Goal: Contribute content: Add original content to the website for others to see

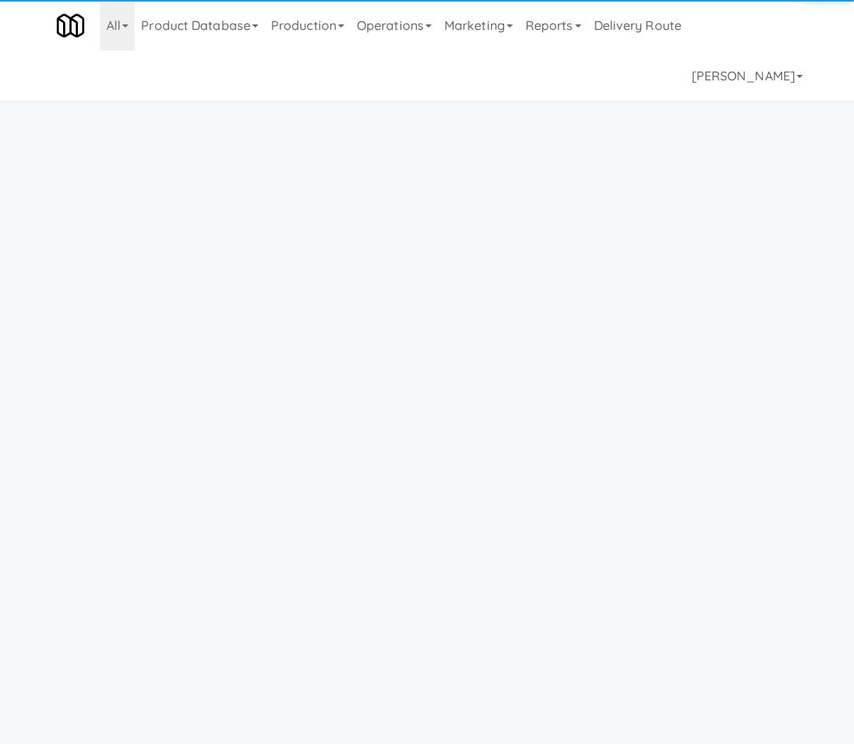
scroll to position [50, 0]
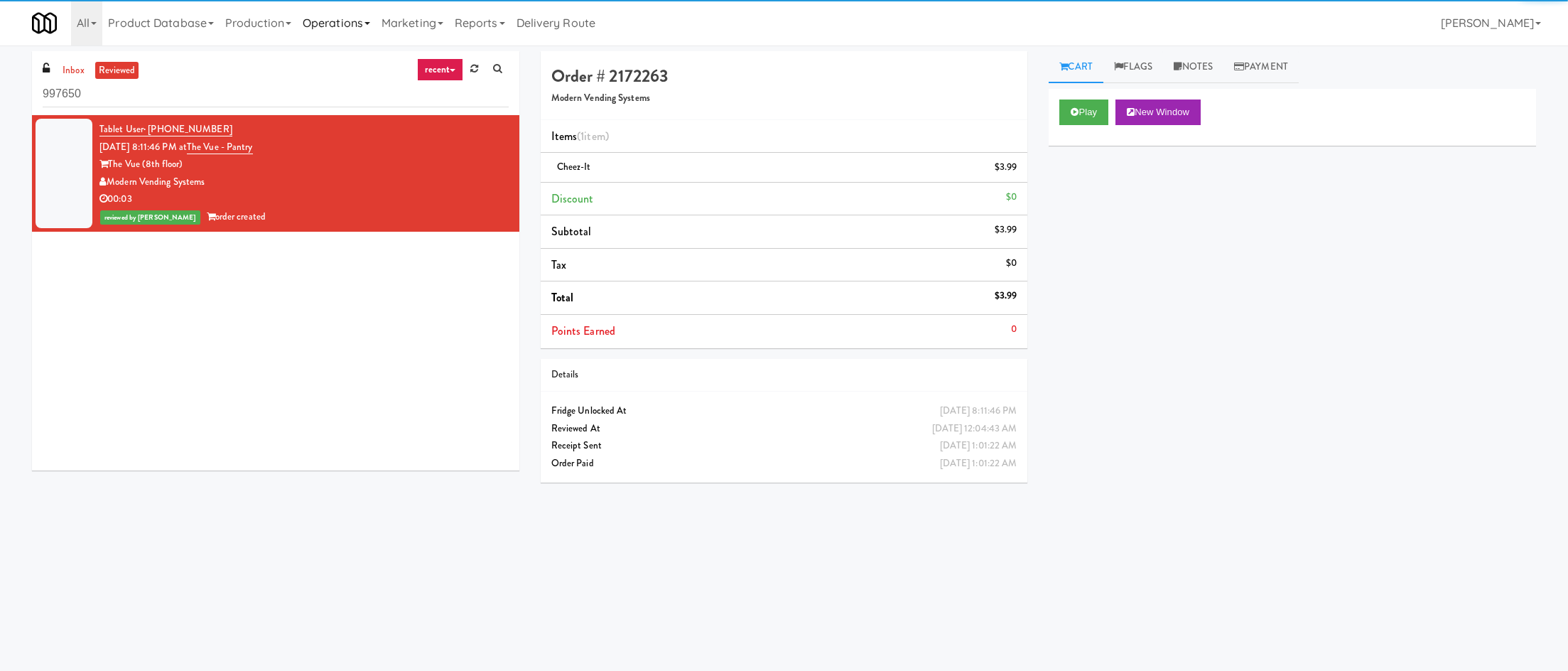
drag, startPoint x: 329, startPoint y: 5, endPoint x: 340, endPoint y: 15, distance: 14.9
click at [329, 5] on link "Operations" at bounding box center [335, 23] width 78 height 45
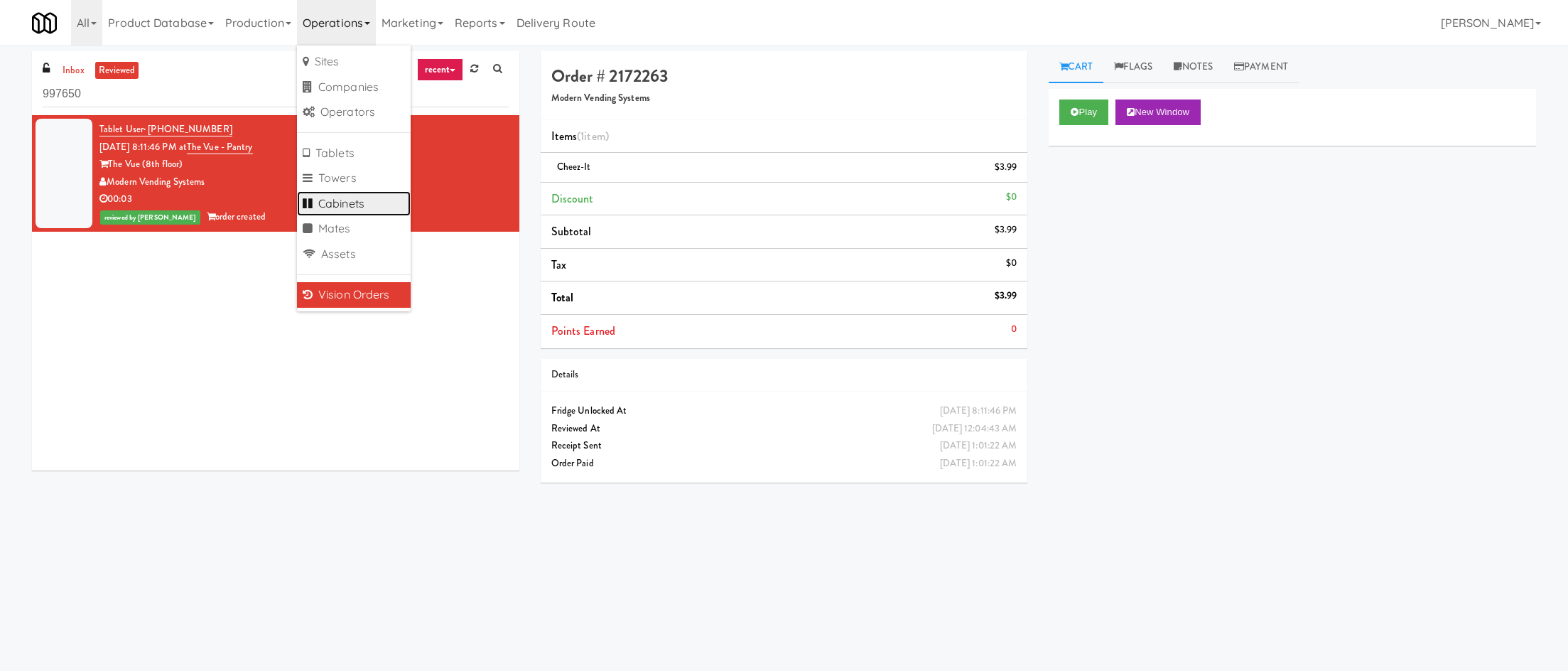
click at [374, 207] on link "Cabinets" at bounding box center [353, 204] width 114 height 25
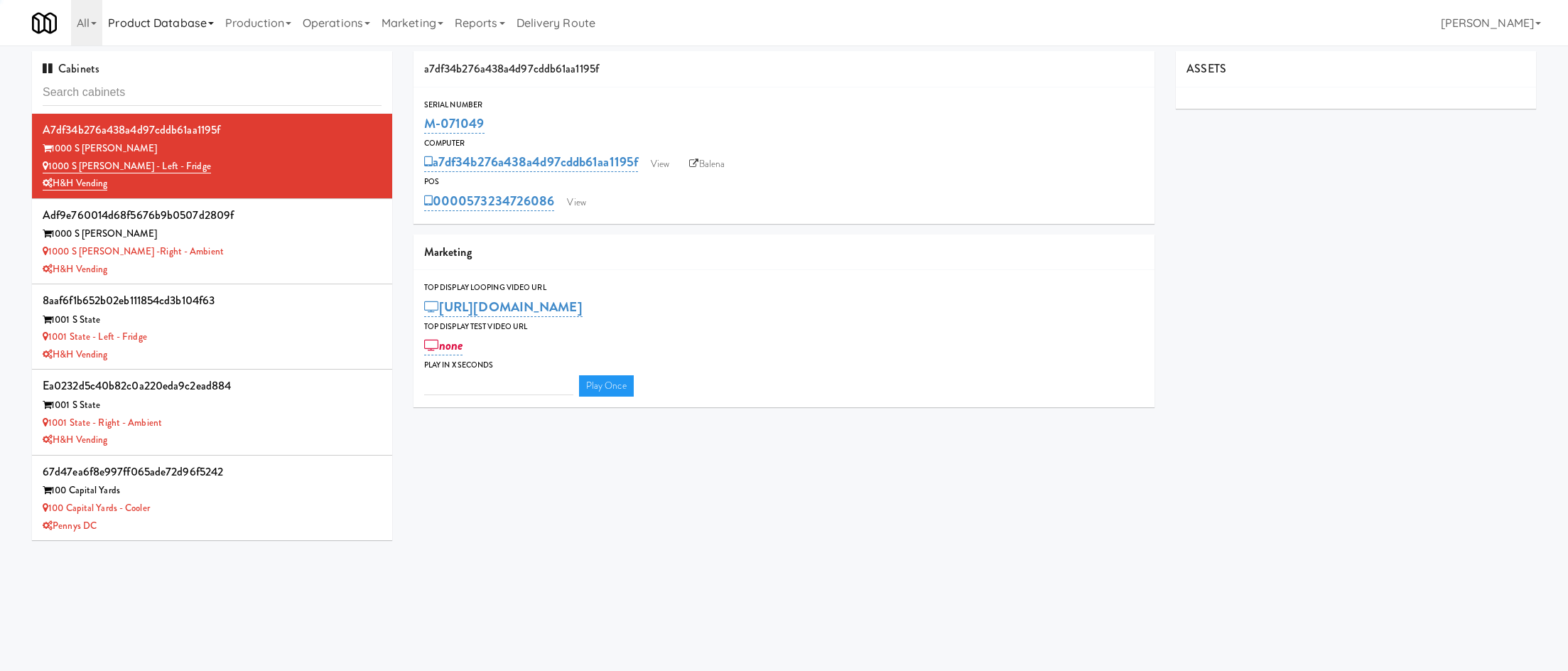
type input "3"
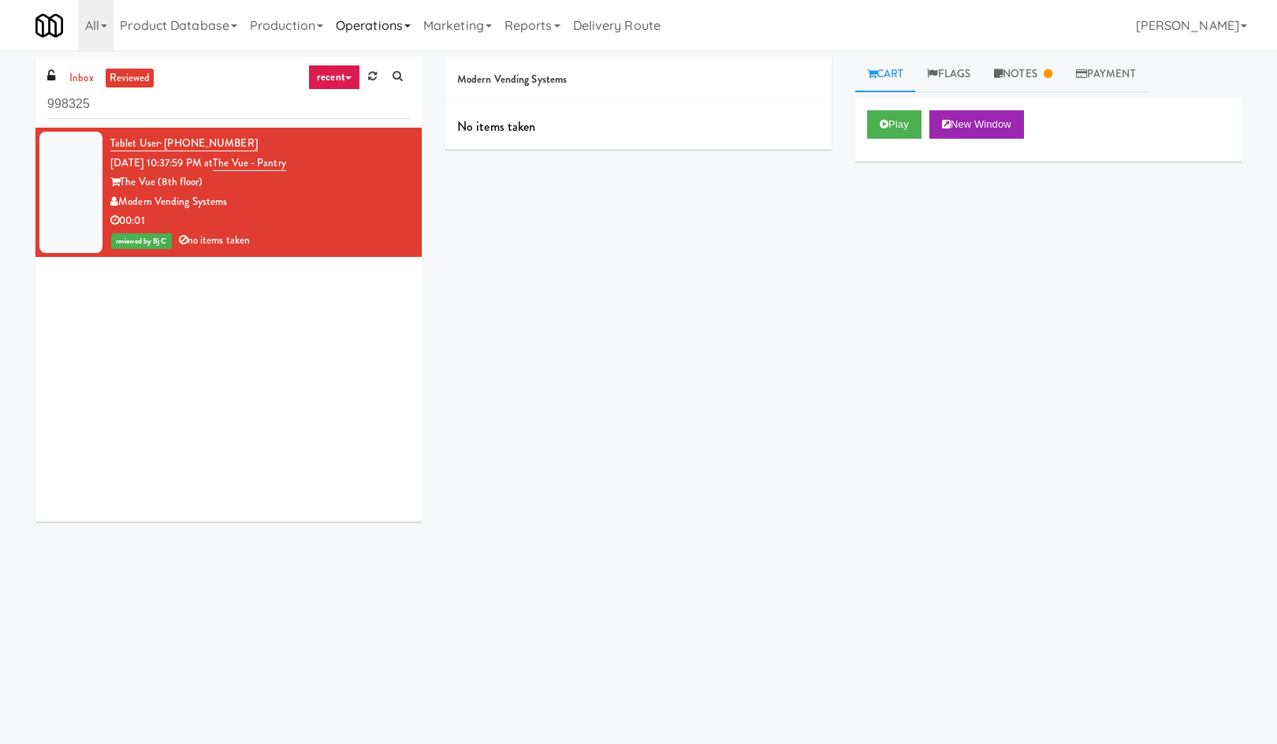
click at [364, 28] on link "Operations" at bounding box center [372, 25] width 87 height 50
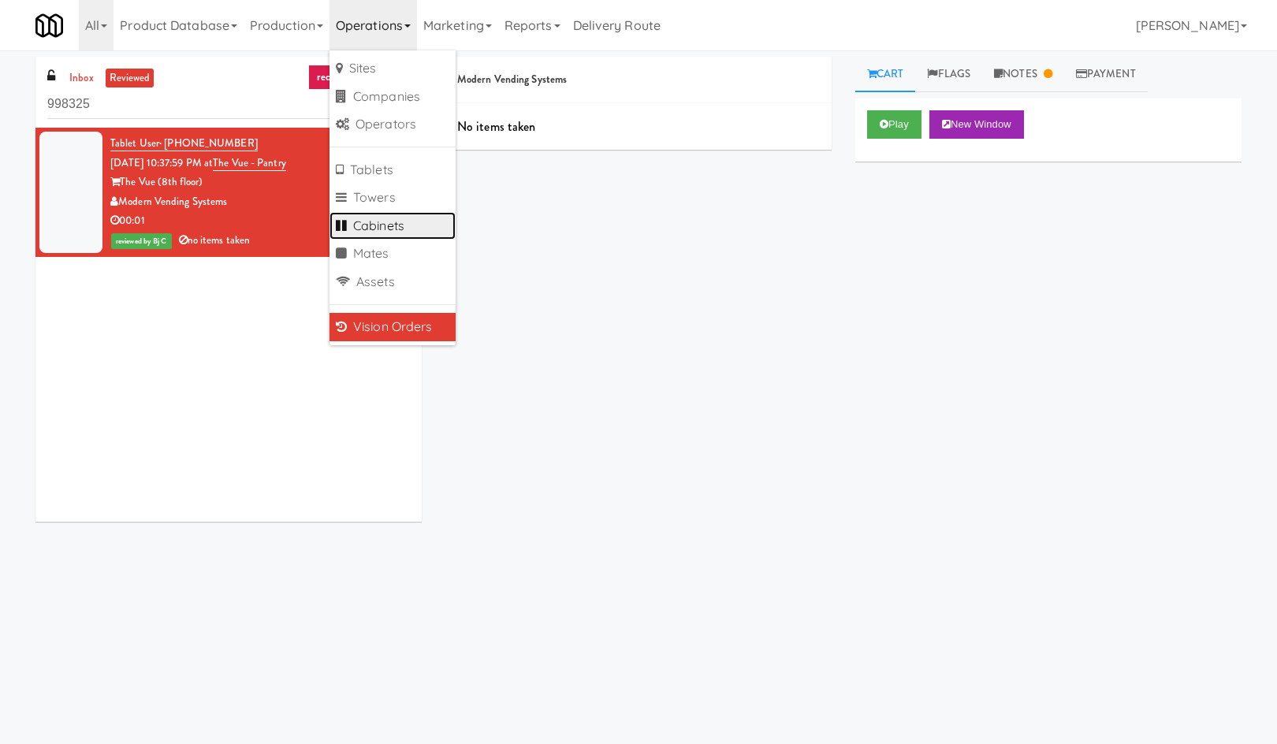
click at [418, 224] on link "Cabinets" at bounding box center [392, 226] width 126 height 28
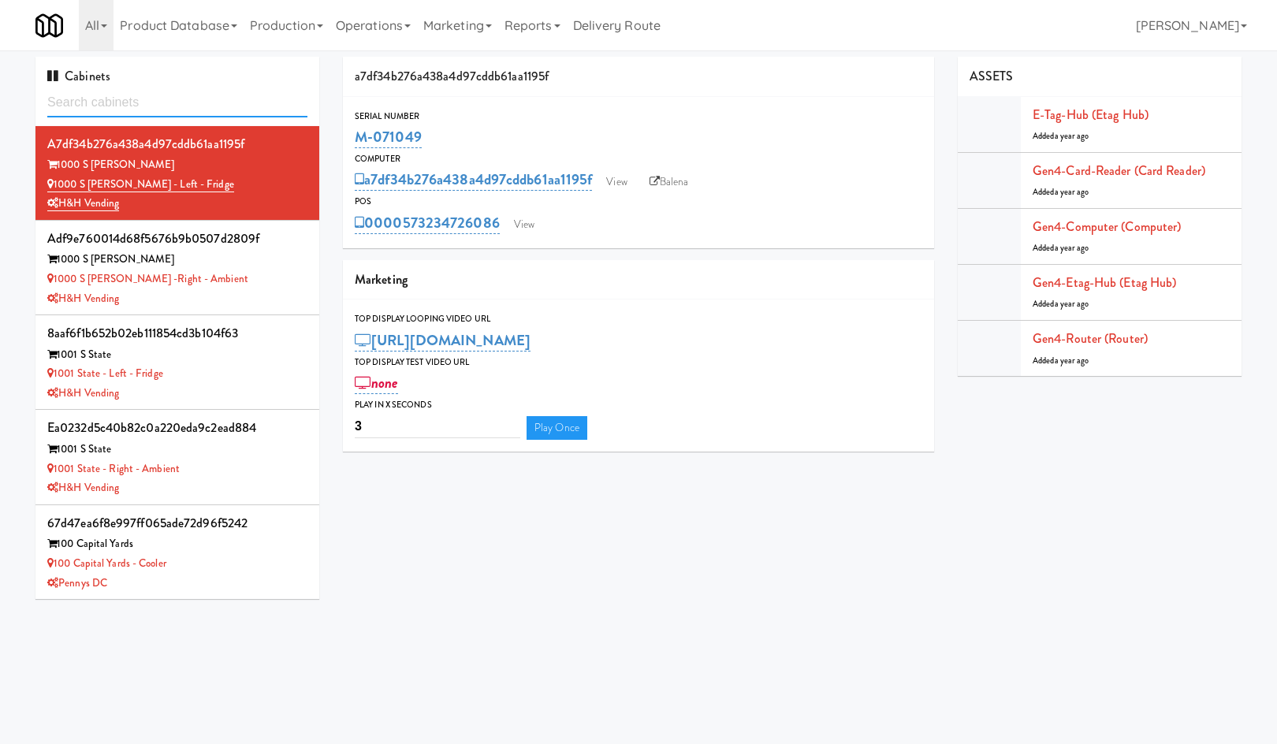
click at [146, 96] on input "text" at bounding box center [177, 102] width 260 height 29
paste input "M-091476"
type input "M-091476"
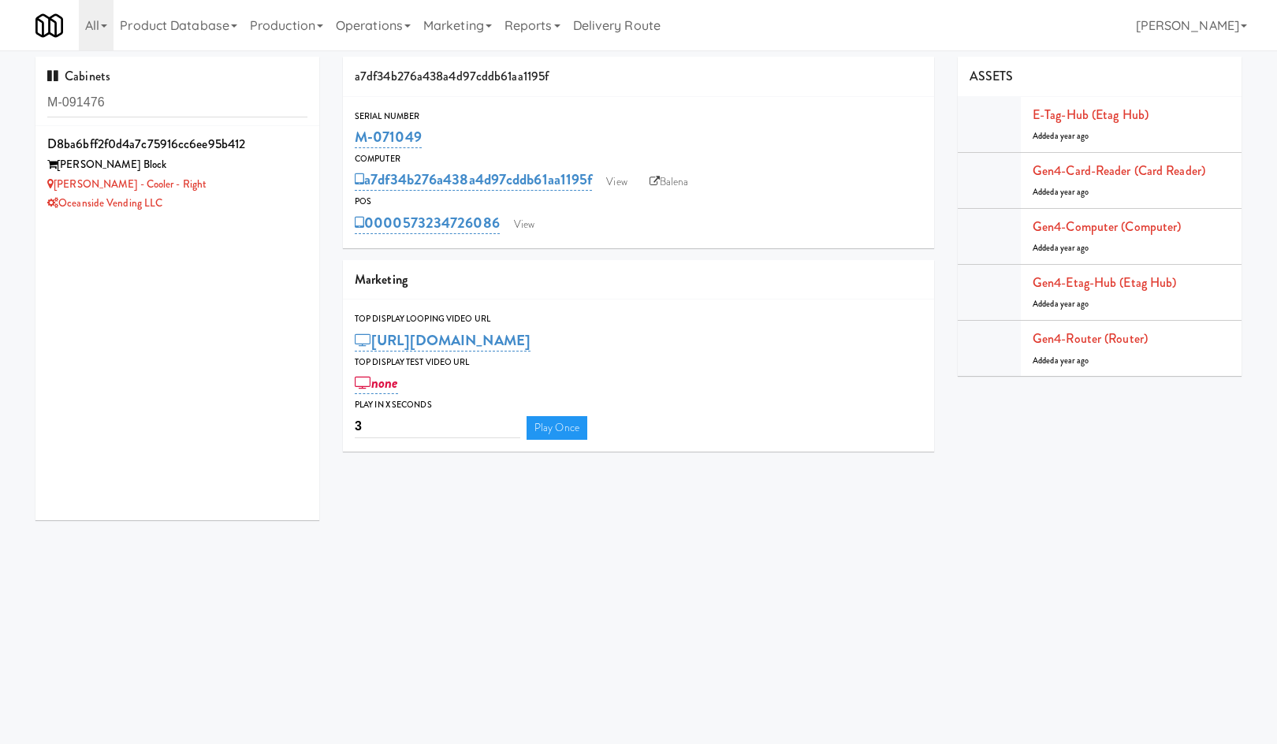
drag, startPoint x: 257, startPoint y: 188, endPoint x: 12, endPoint y: 282, distance: 262.4
click at [256, 188] on div "Baker - Cooler - Right" at bounding box center [177, 185] width 260 height 20
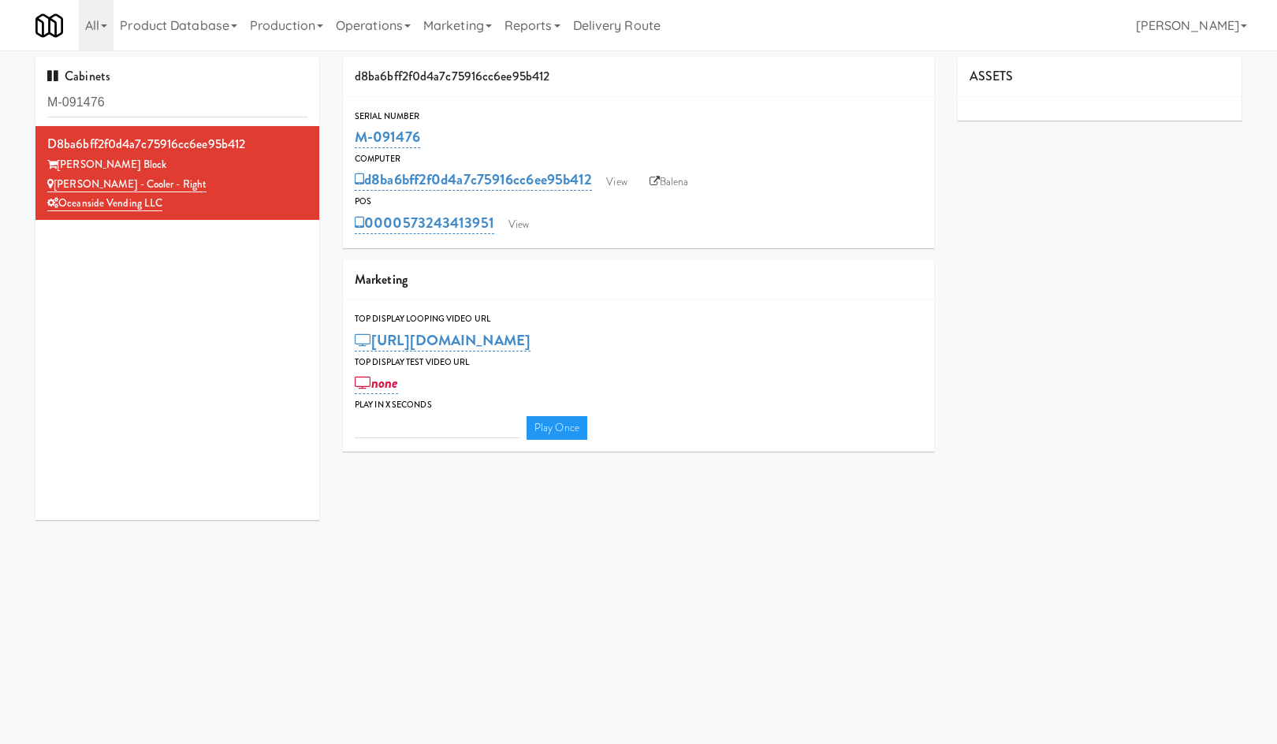
type input "3"
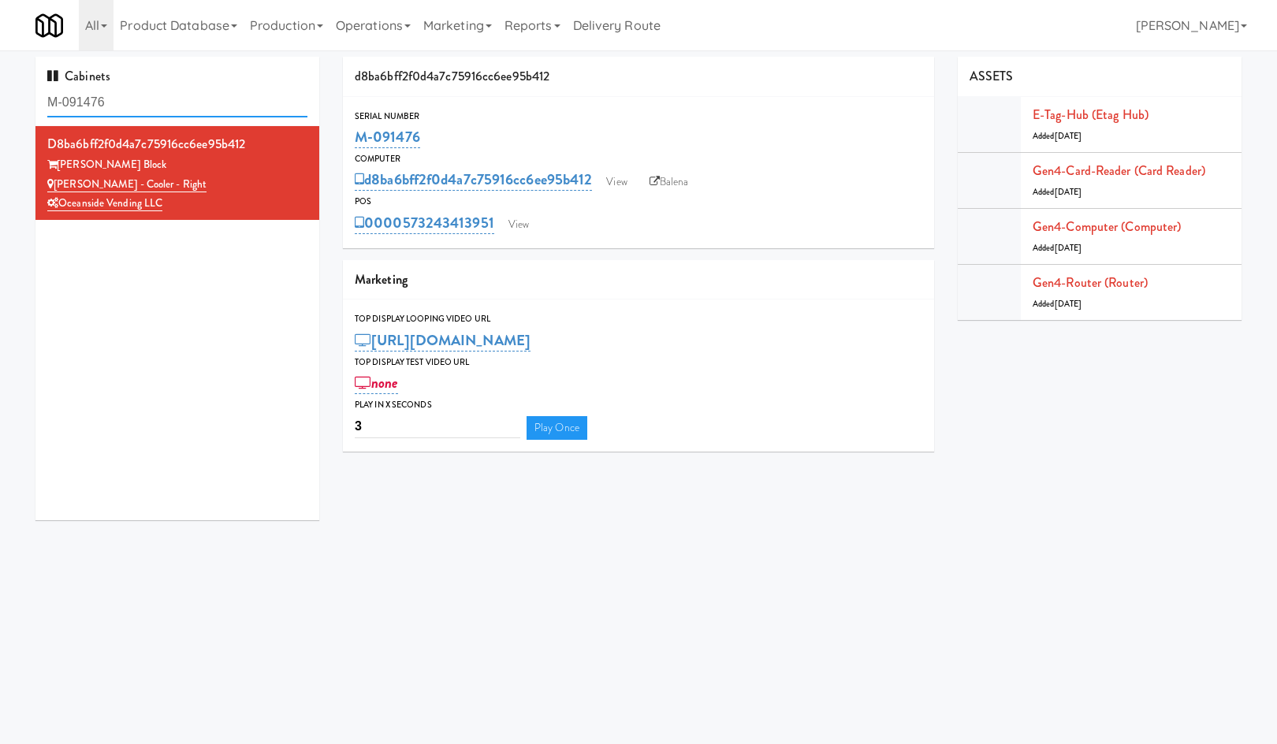
click at [238, 94] on input "M-091476" at bounding box center [177, 102] width 260 height 29
click at [237, 94] on input "M-091476" at bounding box center [177, 102] width 260 height 29
paste input "M-091502"
paste input "text"
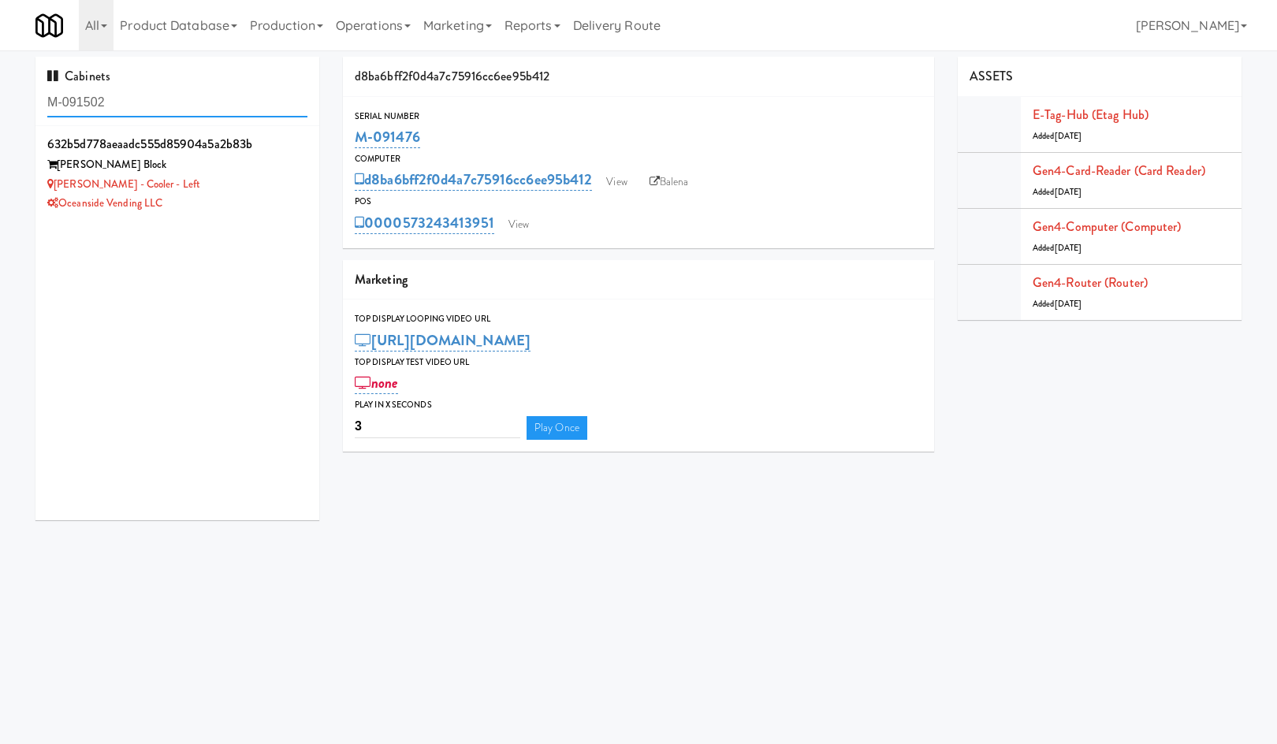
click at [177, 91] on input "M-091502" at bounding box center [177, 102] width 260 height 29
type input "rafferty"
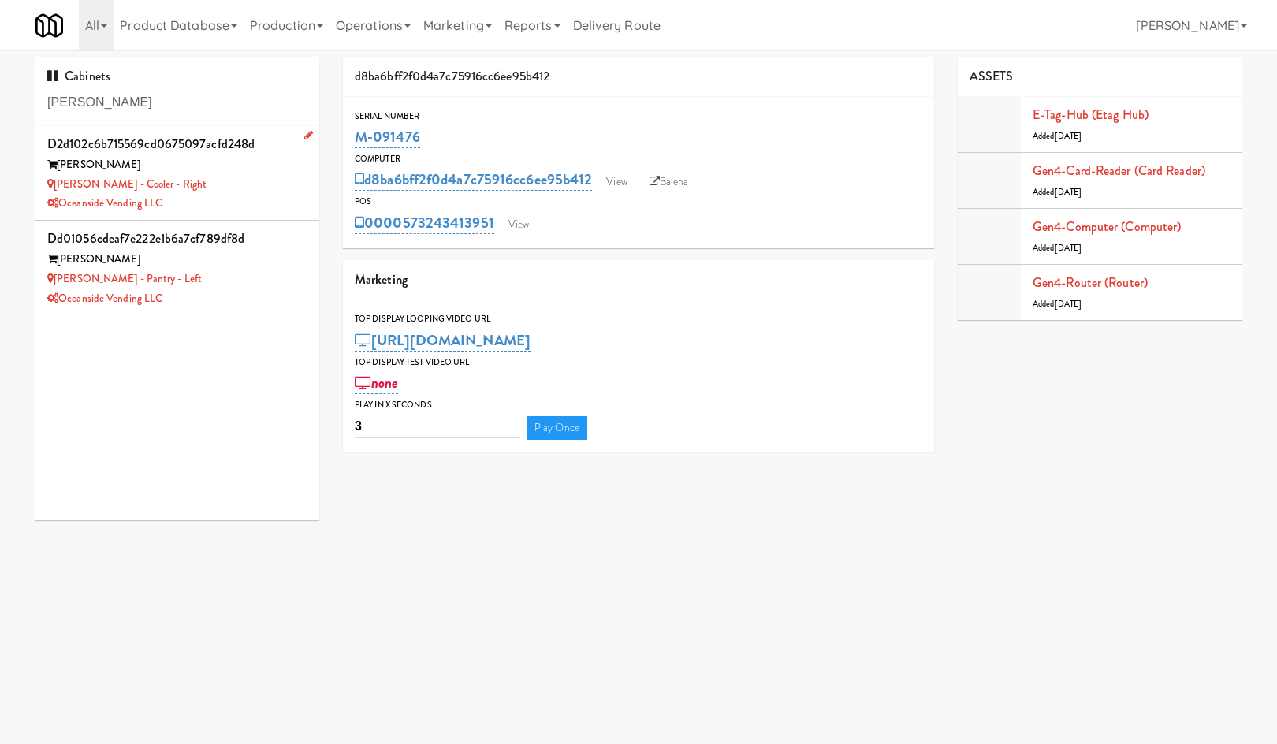
click at [234, 182] on div "Rafferty - Cooler - Right" at bounding box center [177, 185] width 260 height 20
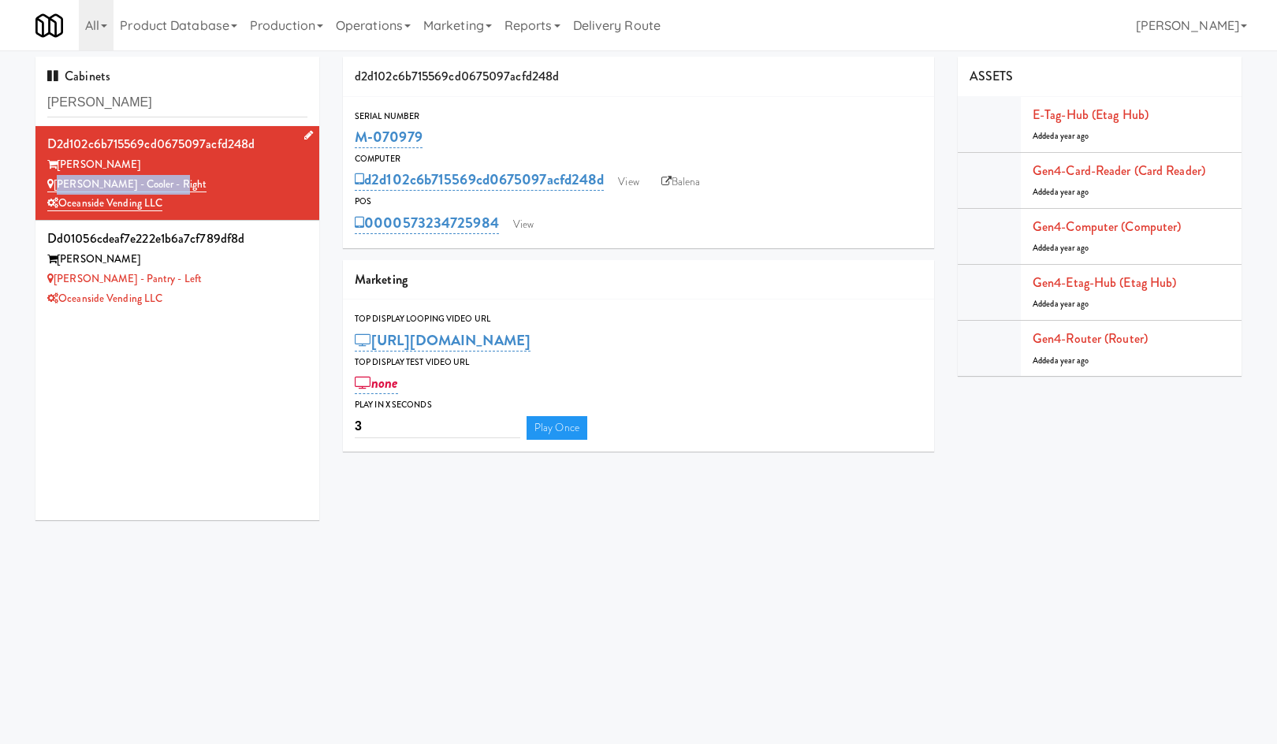
drag, startPoint x: 189, startPoint y: 179, endPoint x: 58, endPoint y: 185, distance: 131.0
click at [58, 185] on div "Rafferty - Cooler - Right" at bounding box center [177, 185] width 260 height 20
drag, startPoint x: 177, startPoint y: 281, endPoint x: 45, endPoint y: 278, distance: 132.4
click at [46, 277] on li "dd01056cdeaf7e222e1b6a7cf789df8d Rafferty Rafferty - Pantry - Left Oceanside Ve…" at bounding box center [177, 268] width 284 height 94
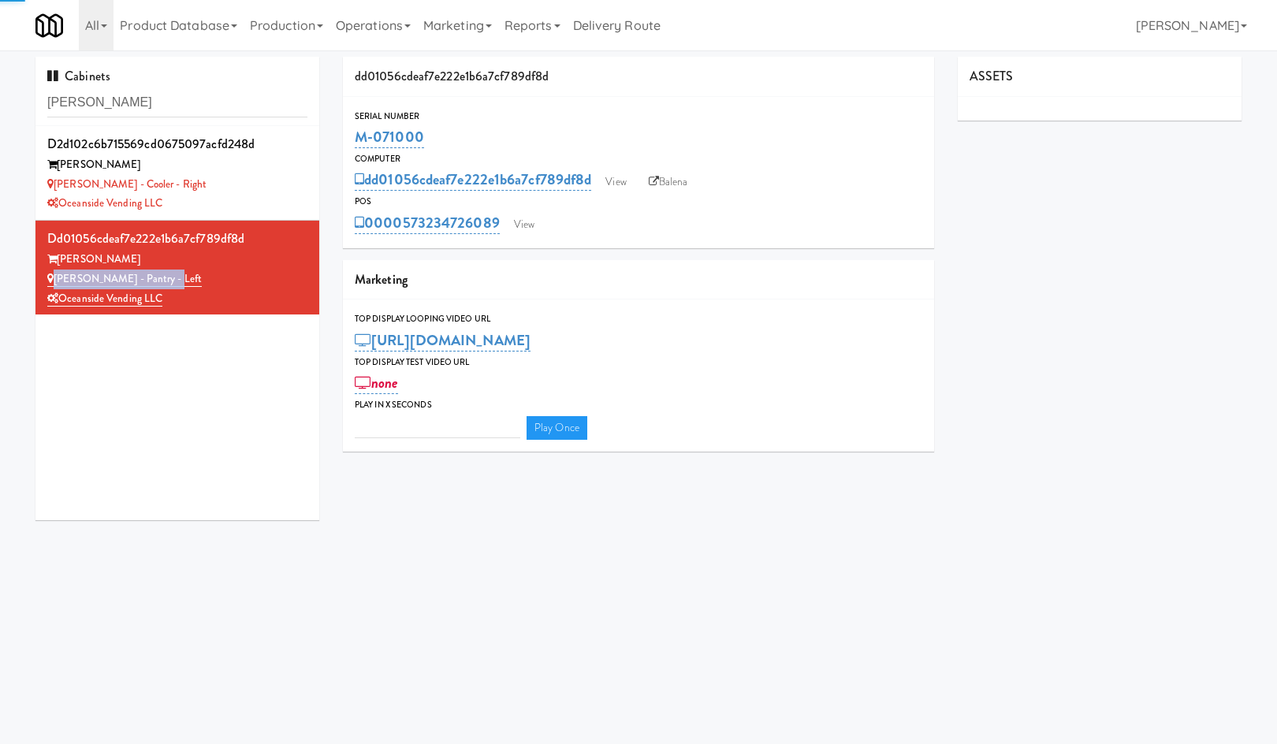
type input "3"
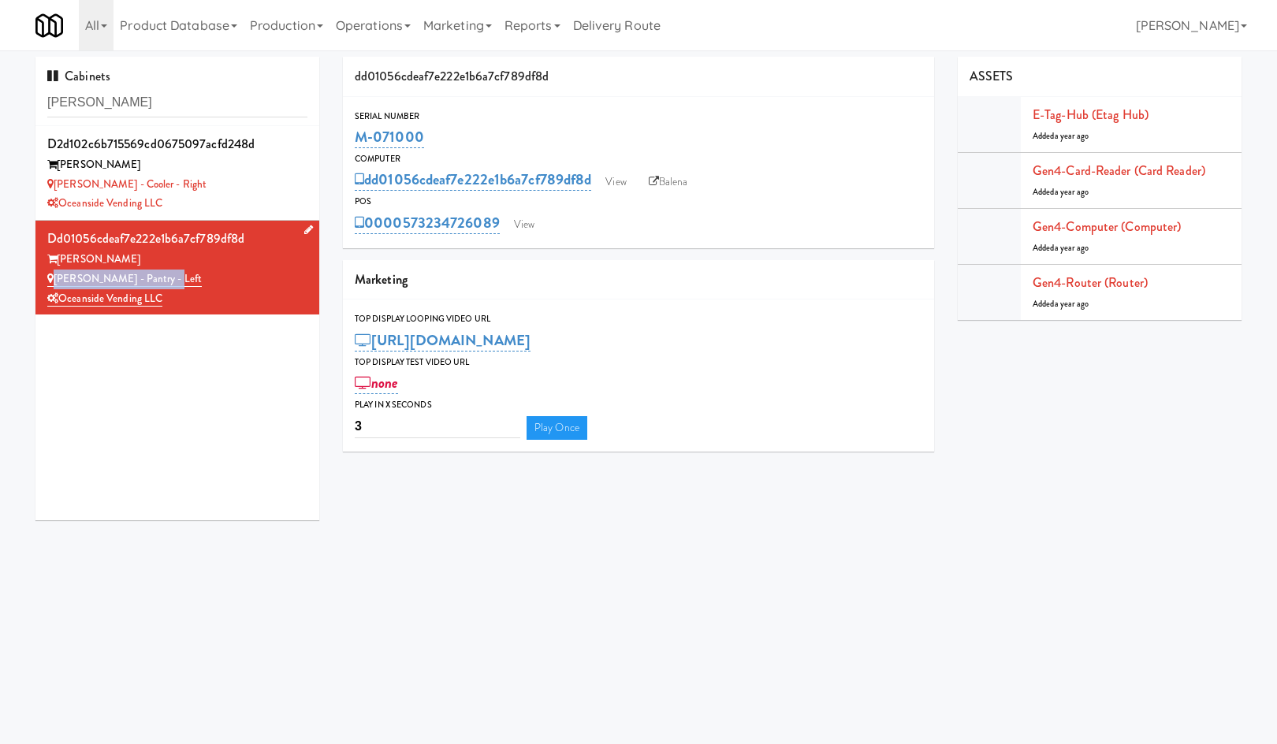
drag, startPoint x: 466, startPoint y: 132, endPoint x: 234, endPoint y: 253, distance: 261.2
click at [347, 138] on div "Serial Number M-071000" at bounding box center [638, 130] width 591 height 43
copy link "M-071000"
click at [236, 206] on div "Oceanside Vending LLC" at bounding box center [177, 204] width 260 height 20
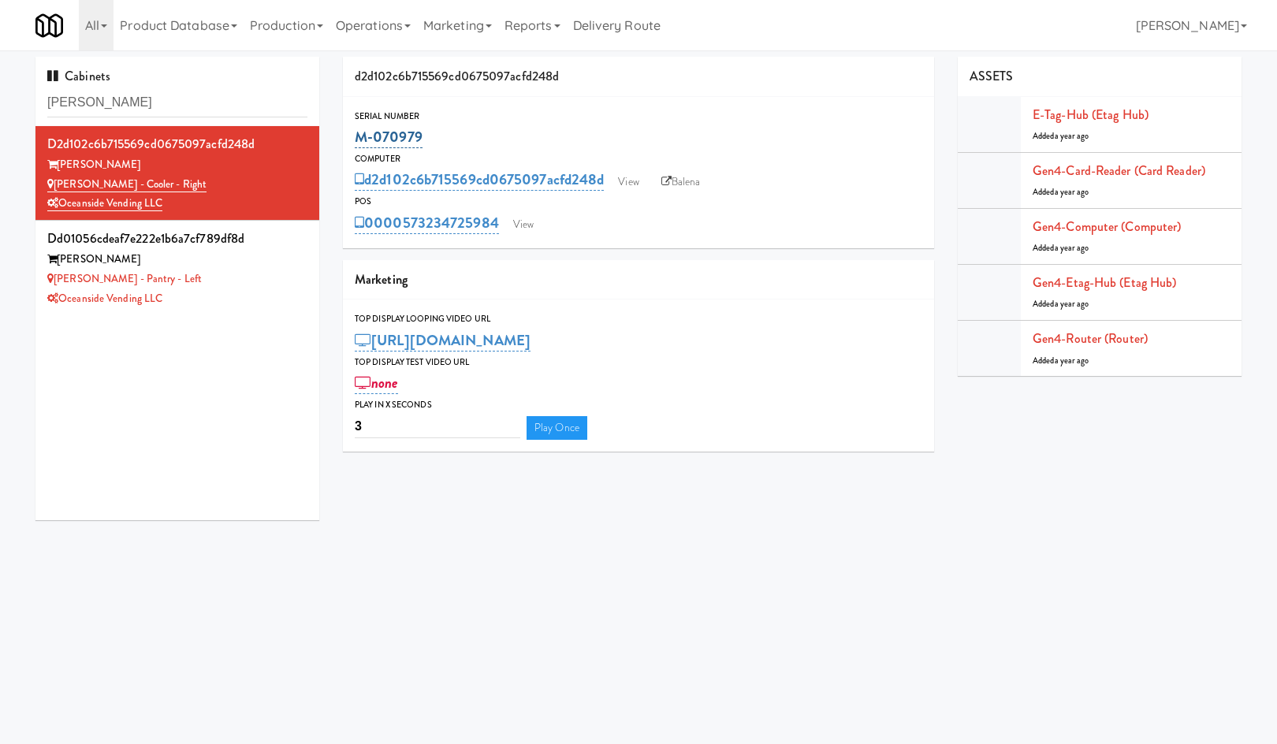
drag, startPoint x: 445, startPoint y: 140, endPoint x: 355, endPoint y: 143, distance: 89.9
click at [355, 143] on div "M-070979" at bounding box center [638, 137] width 567 height 27
copy link "M-070979"
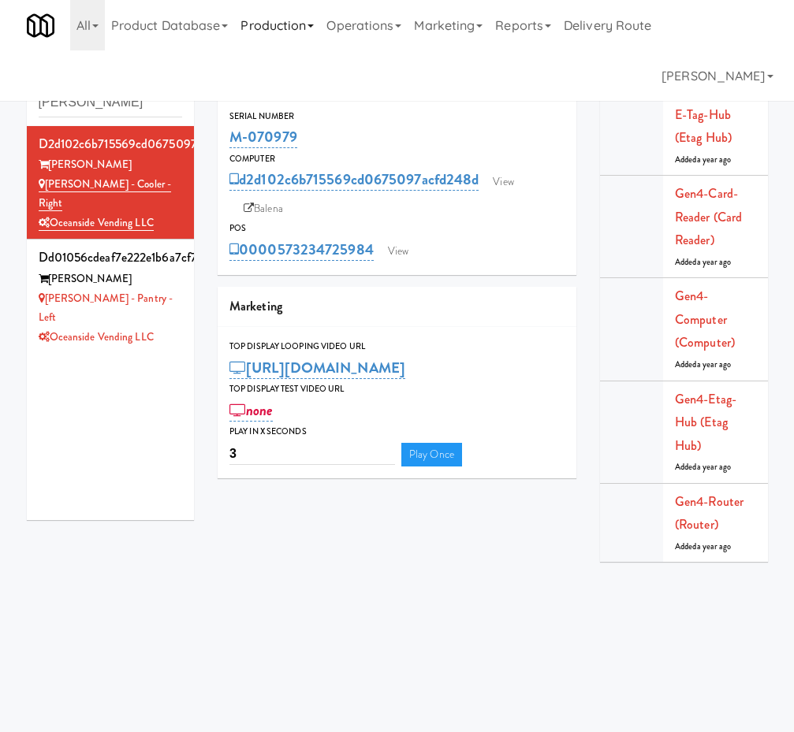
drag, startPoint x: 264, startPoint y: 39, endPoint x: 289, endPoint y: 39, distance: 25.2
click at [264, 39] on link "Production" at bounding box center [277, 25] width 86 height 50
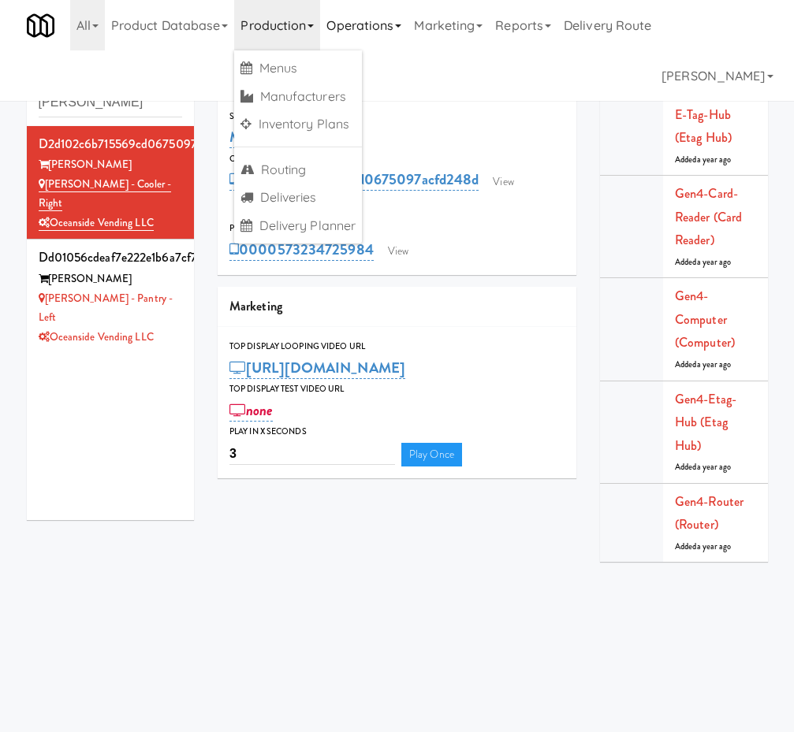
click at [399, 36] on link "Operations" at bounding box center [363, 25] width 87 height 50
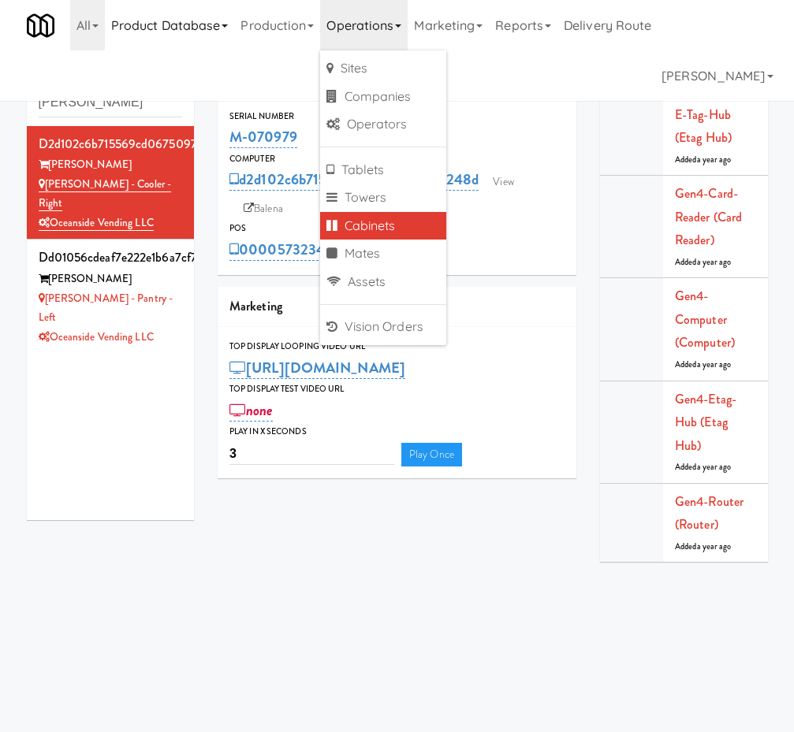
drag, startPoint x: 250, startPoint y: 40, endPoint x: 203, endPoint y: 39, distance: 47.3
click at [247, 45] on link "Production" at bounding box center [277, 25] width 86 height 50
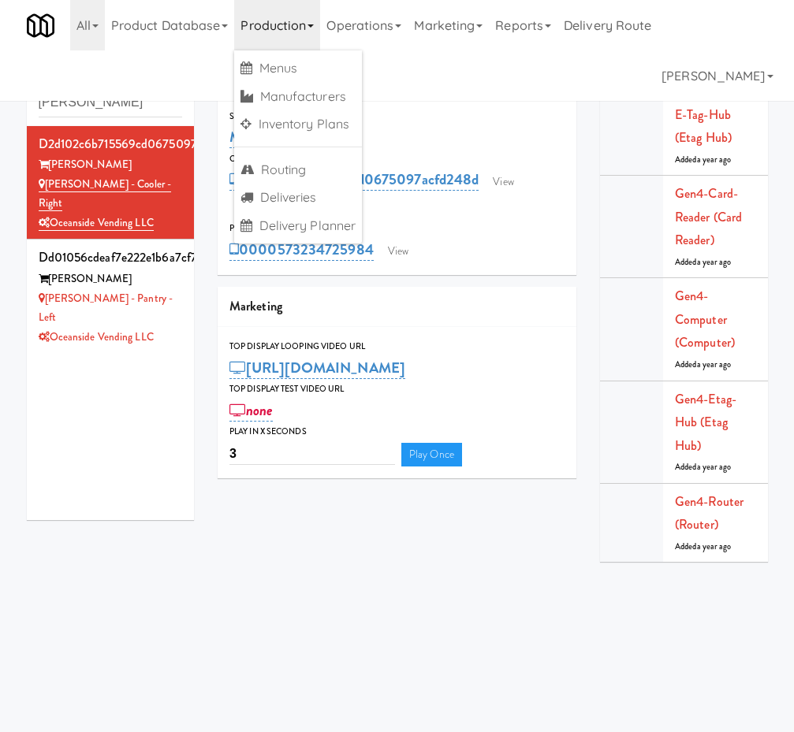
drag, startPoint x: 160, startPoint y: 30, endPoint x: 180, endPoint y: 161, distance: 132.4
click at [160, 37] on link "Product Database" at bounding box center [170, 25] width 130 height 50
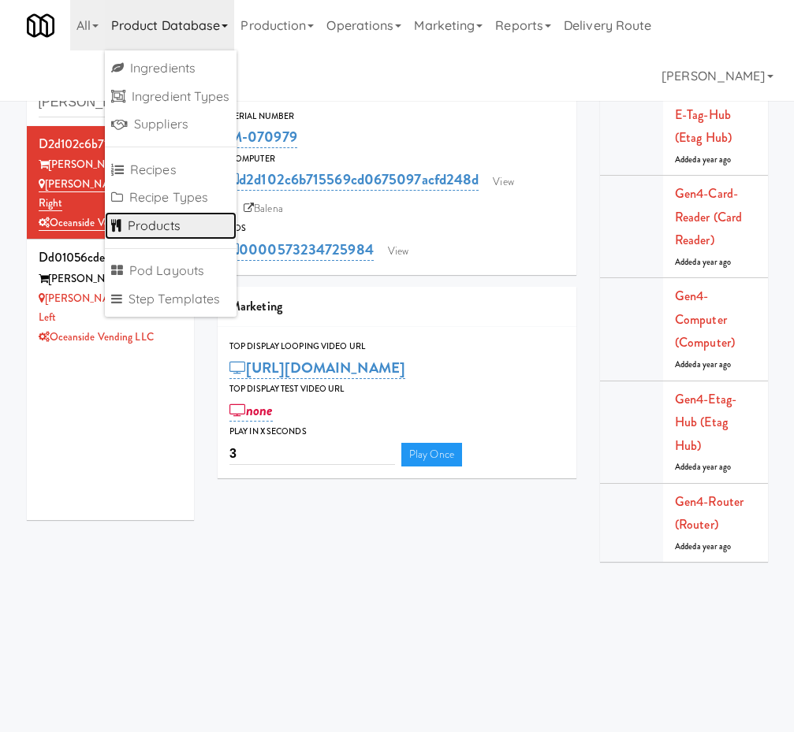
click at [187, 232] on link "Products" at bounding box center [171, 226] width 132 height 28
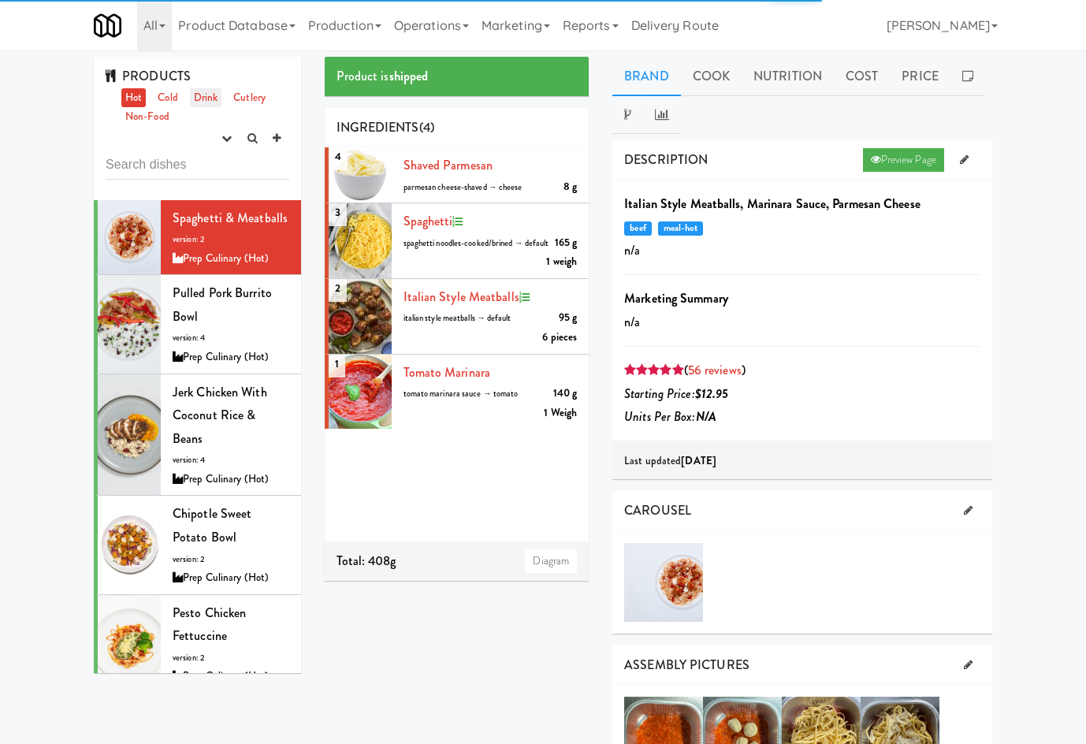
click at [202, 101] on link "Drink" at bounding box center [206, 98] width 32 height 20
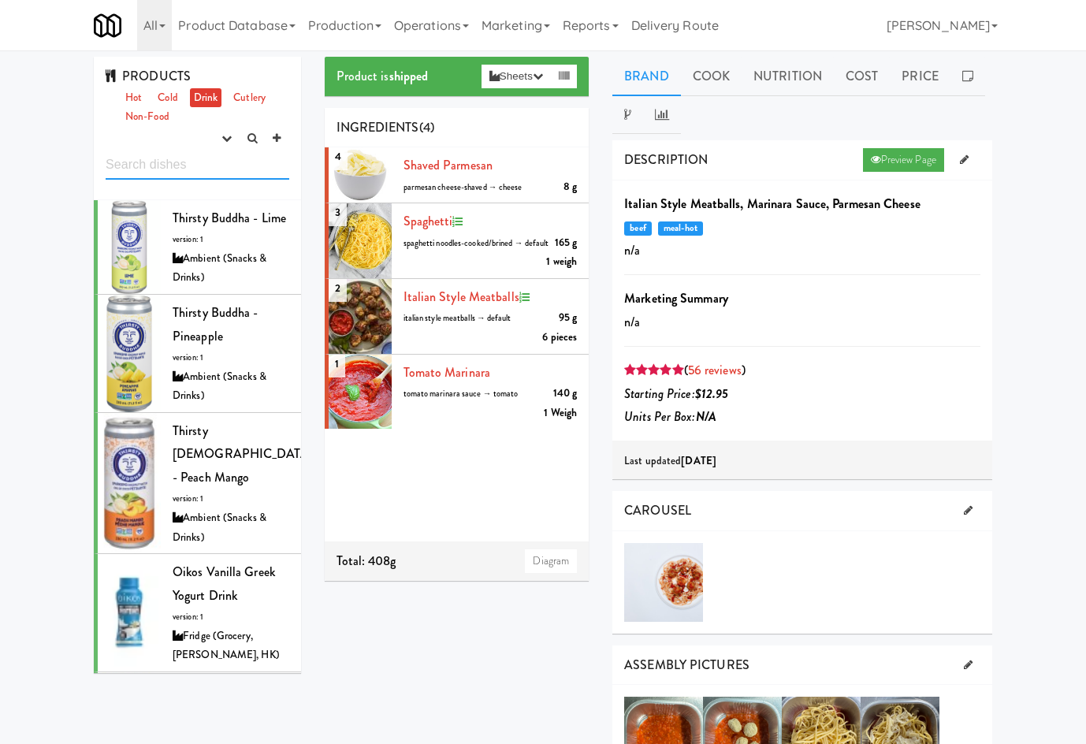
click at [162, 179] on input "text" at bounding box center [198, 165] width 184 height 29
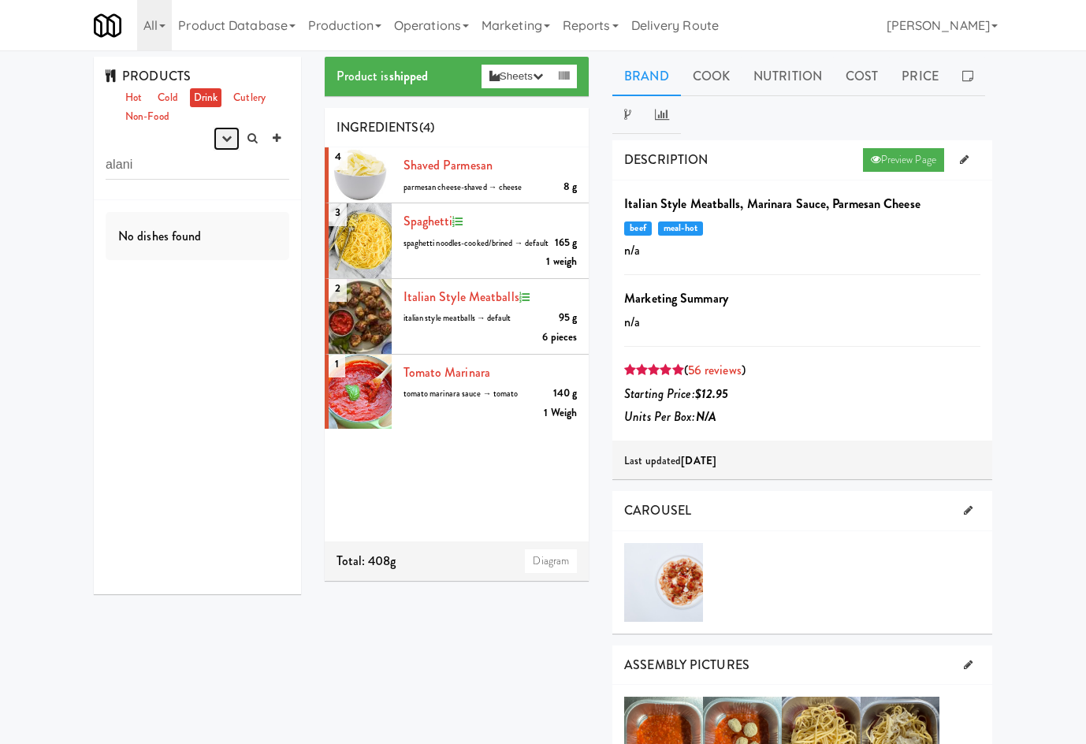
click at [230, 141] on icon "button" at bounding box center [226, 138] width 10 height 10
click at [222, 165] on link "experimenting" at bounding box center [176, 168] width 126 height 28
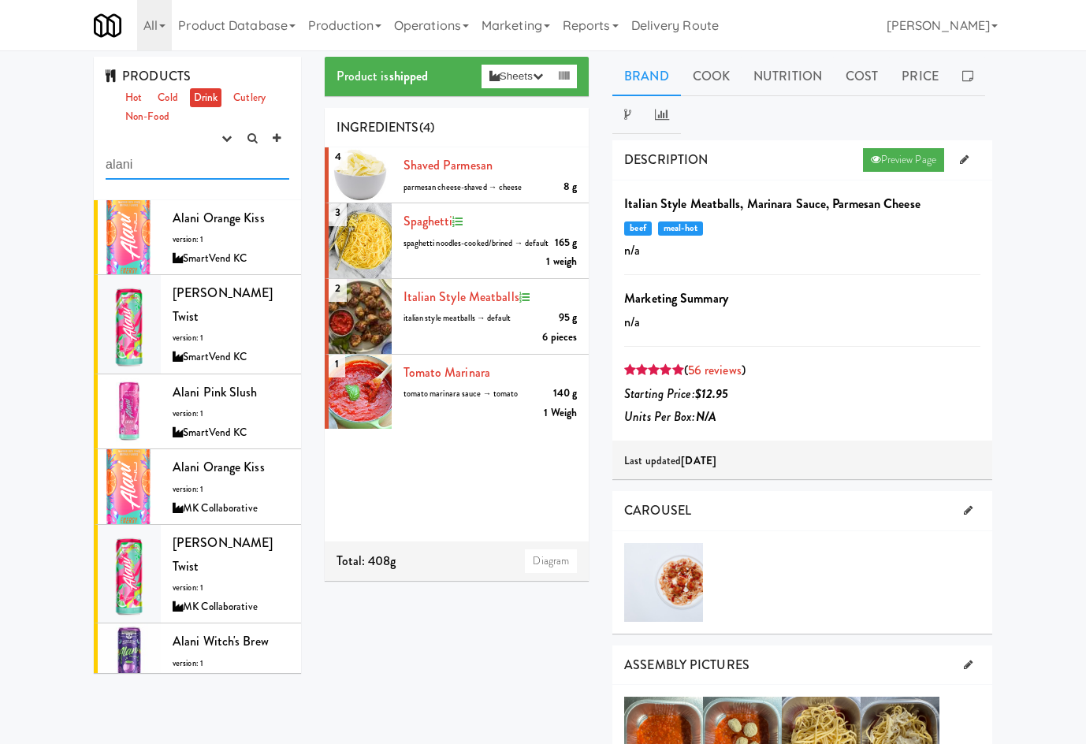
click at [171, 169] on input "alani" at bounding box center [198, 165] width 184 height 29
type input "alani blue"
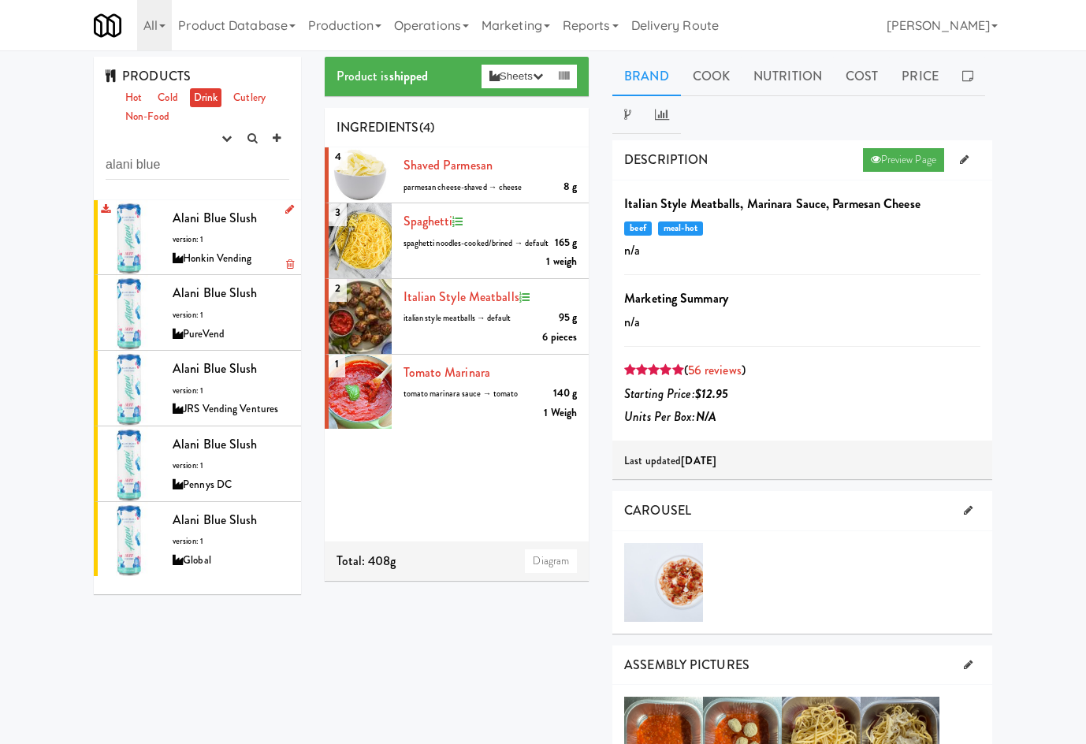
click at [217, 246] on div "Alani Blue Slush version: 1 Honkin Vending" at bounding box center [231, 237] width 117 height 62
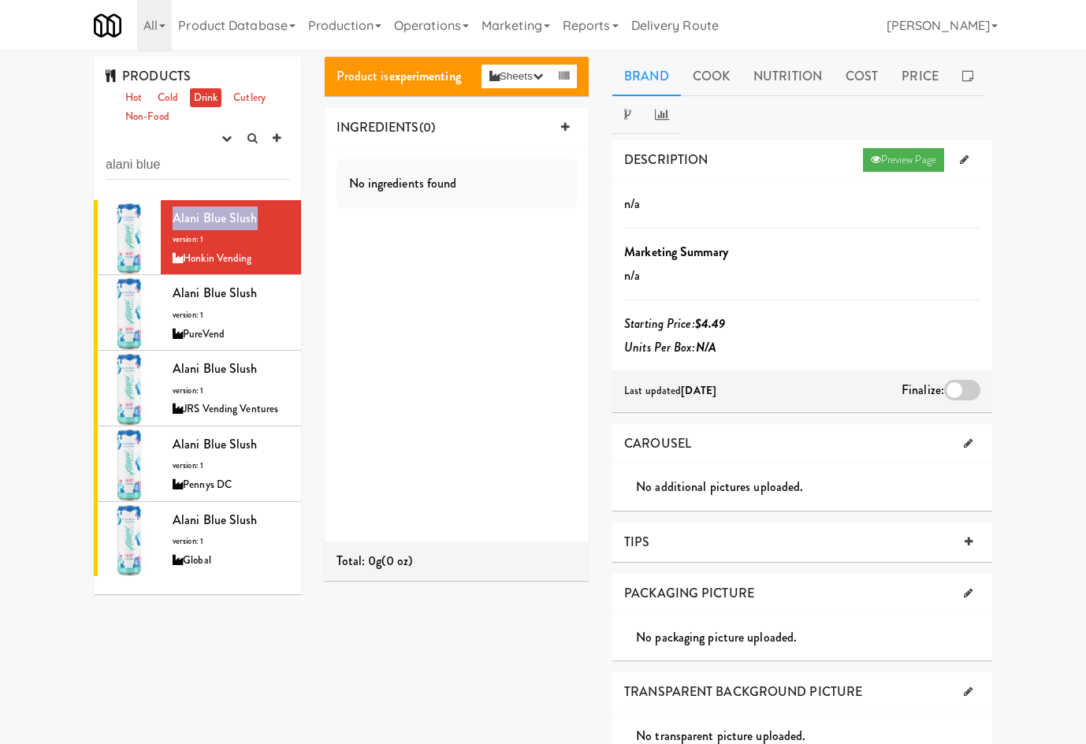
drag, startPoint x: 203, startPoint y: 212, endPoint x: 43, endPoint y: 138, distance: 177.0
click at [262, 215] on li "Alani Blue Slush version: 1 Honkin Vending" at bounding box center [197, 238] width 207 height 76
copy span "Alani Blue Slush"
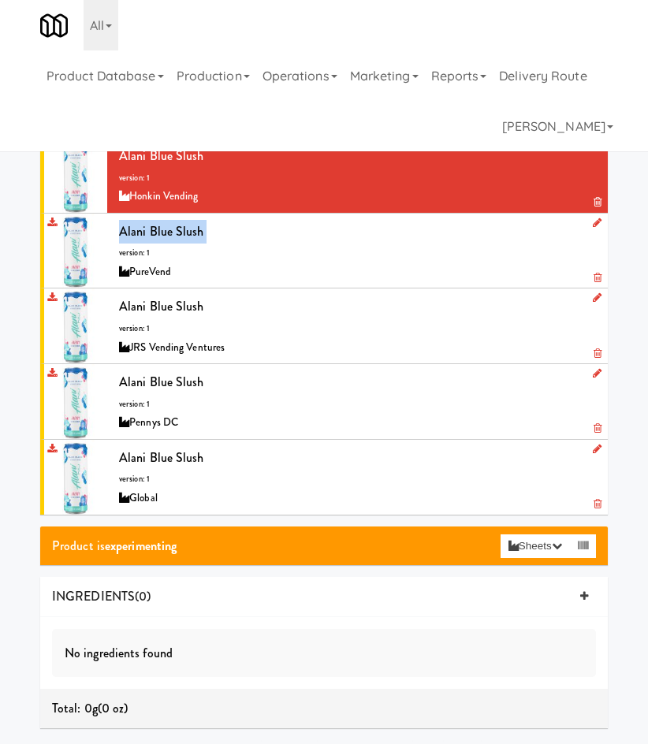
drag, startPoint x: 1, startPoint y: 214, endPoint x: -374, endPoint y: 250, distance: 376.1
click at [0, 250] on html "Okay Okay Select date: previous 2025-Sep next Su Mo Tu We Th Fr Sa 31 1 2 3 4 5…" at bounding box center [324, 372] width 648 height 744
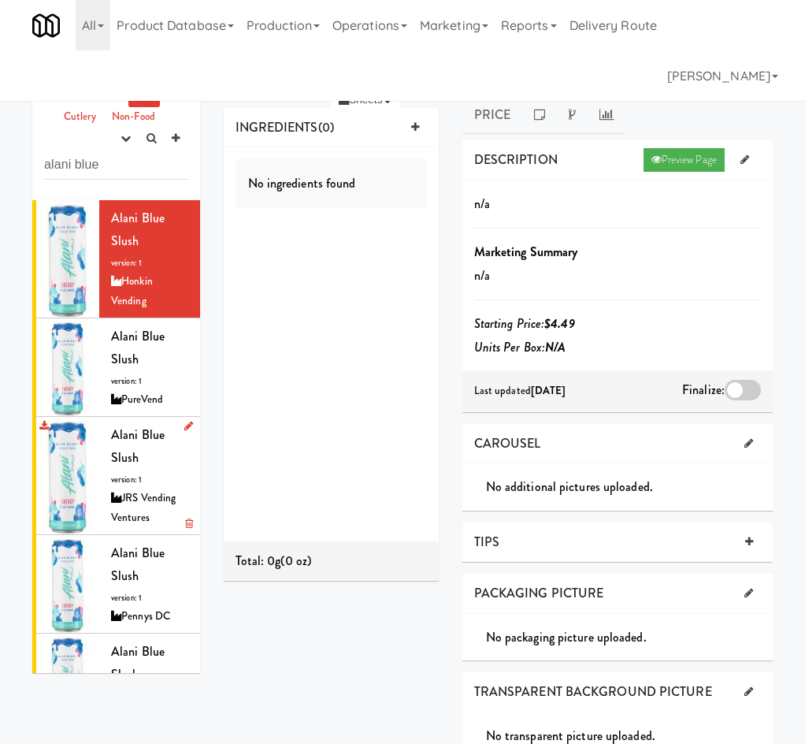
click at [143, 514] on div "JRS Vending Ventures" at bounding box center [149, 508] width 77 height 39
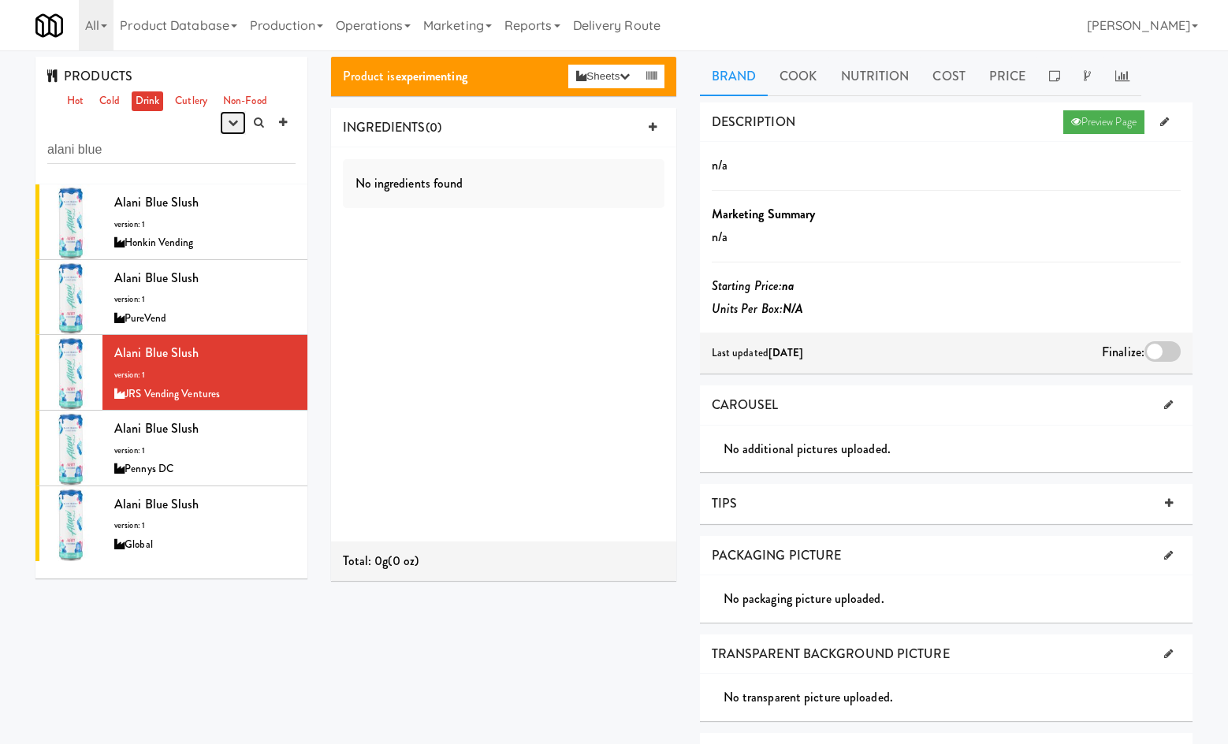
click at [230, 118] on icon "button" at bounding box center [233, 122] width 10 height 10
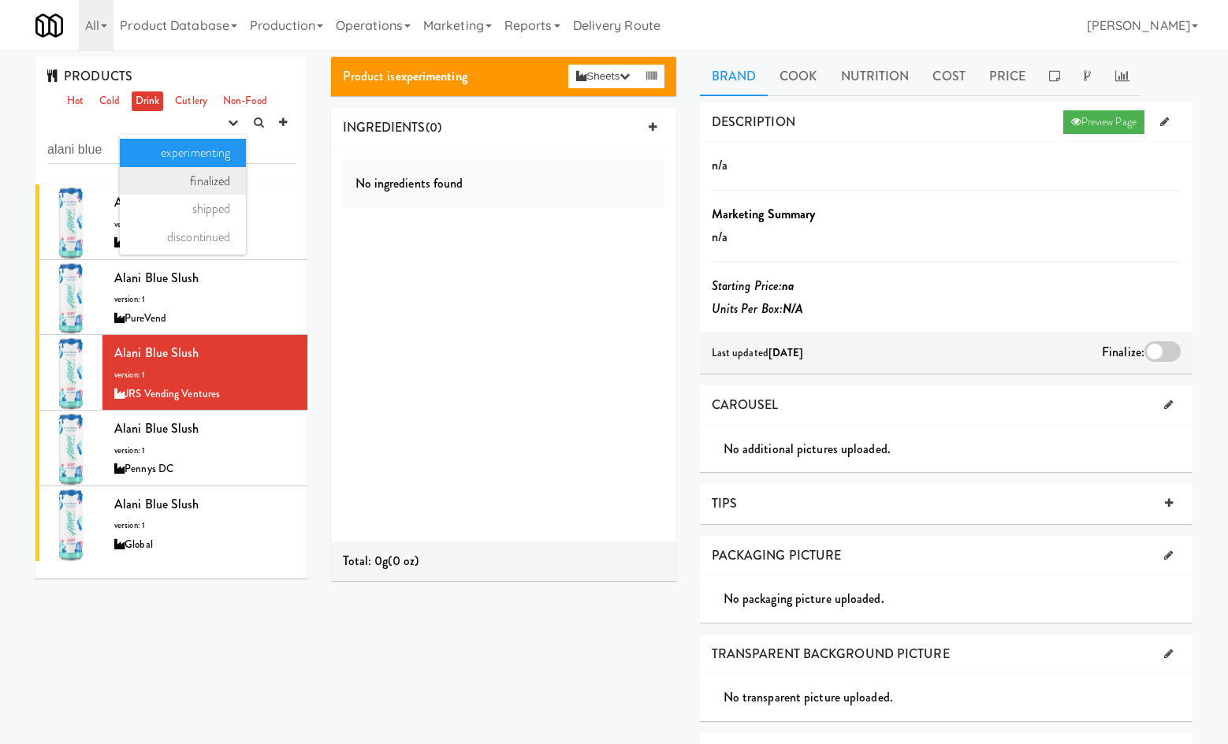
click at [204, 177] on link "finalized" at bounding box center [183, 181] width 126 height 28
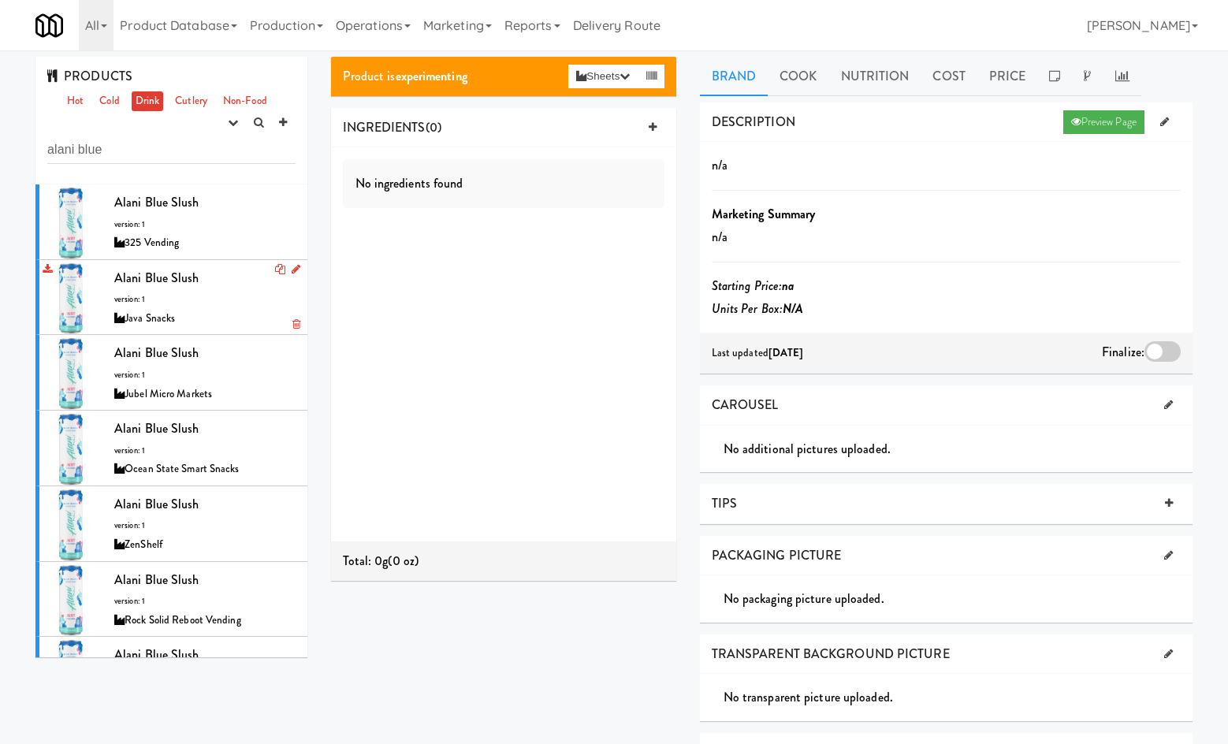
click at [215, 307] on div "Alani Blue Slush version: 1 Java Snacks" at bounding box center [204, 297] width 181 height 62
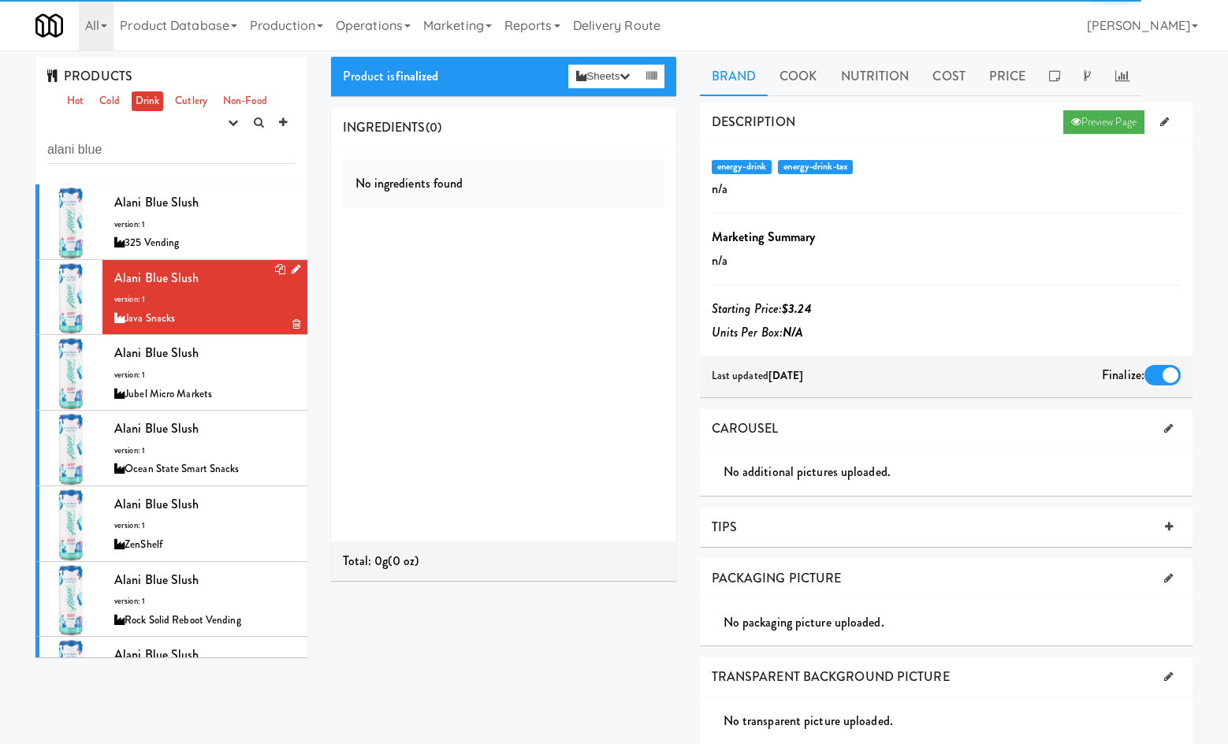
click at [292, 267] on icon at bounding box center [296, 269] width 9 height 10
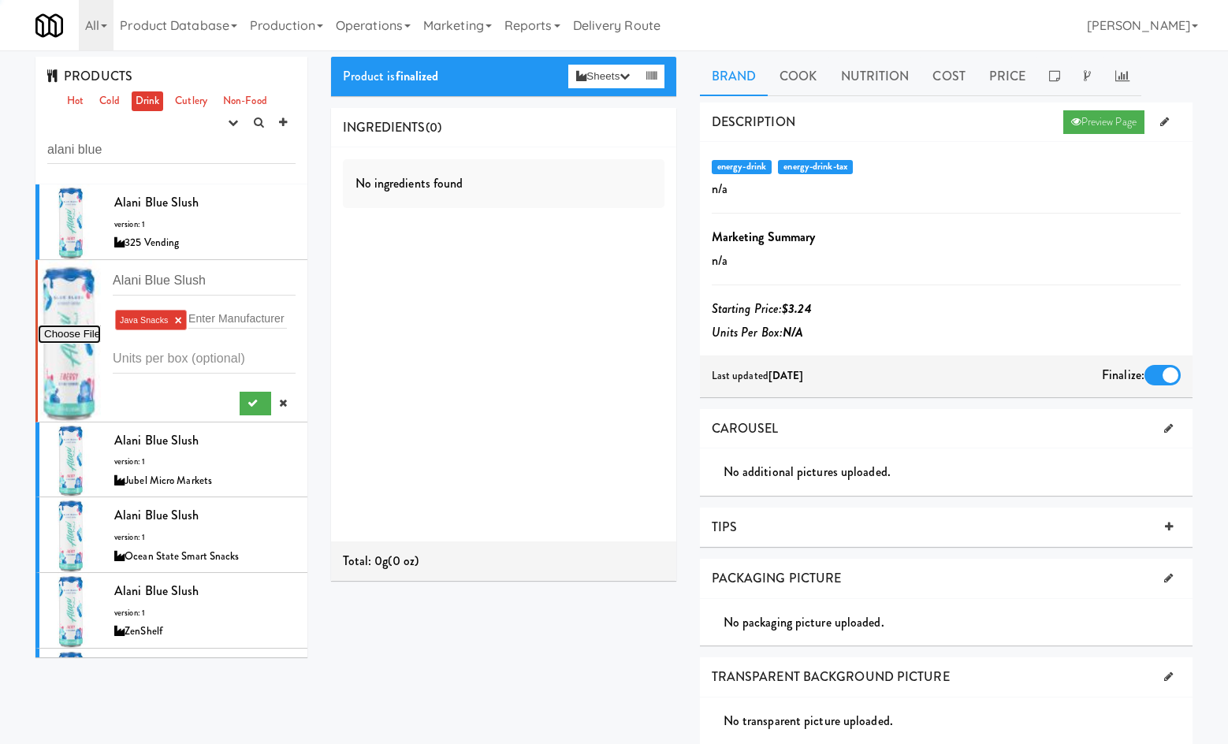
click at [91, 337] on input "file" at bounding box center [69, 335] width 63 height 20
type input "C:\fakepath\updated_front_render_blue_slush_energy_1200x.png"
click at [247, 408] on icon "submit" at bounding box center [252, 403] width 10 height 10
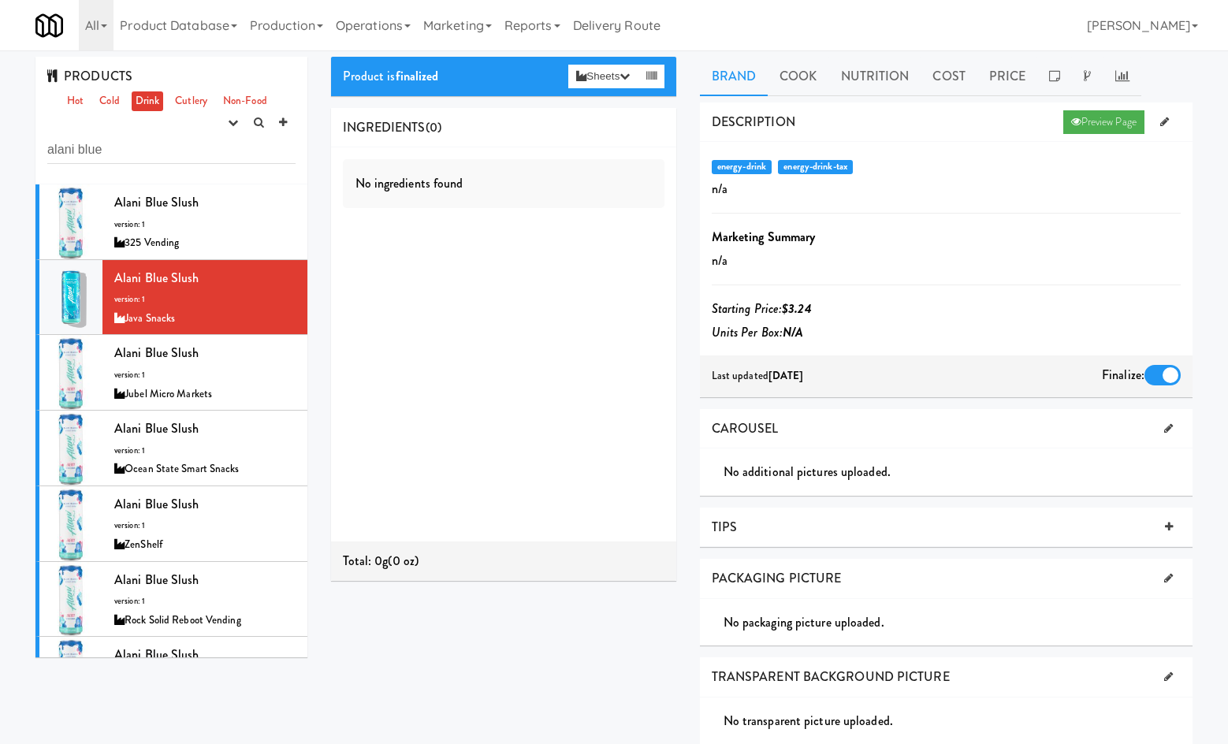
click at [214, 118] on div "PRODUCTS Hot Cold Drink Cutlery Non-Food experimenting finalized shipped discon…" at bounding box center [171, 121] width 272 height 128
click at [228, 122] on icon "button" at bounding box center [233, 122] width 10 height 10
click at [207, 160] on link "experimenting" at bounding box center [183, 153] width 126 height 28
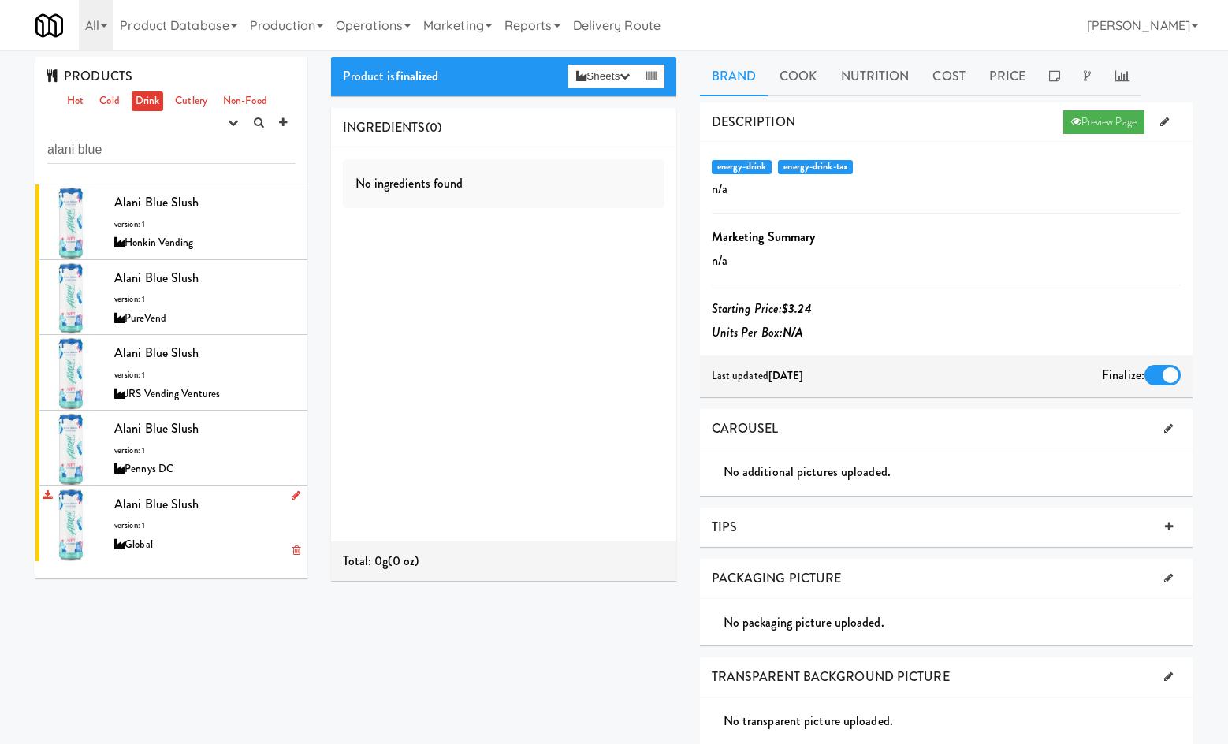
click at [192, 532] on div "Alani Blue Slush version: 1 Global" at bounding box center [204, 524] width 181 height 62
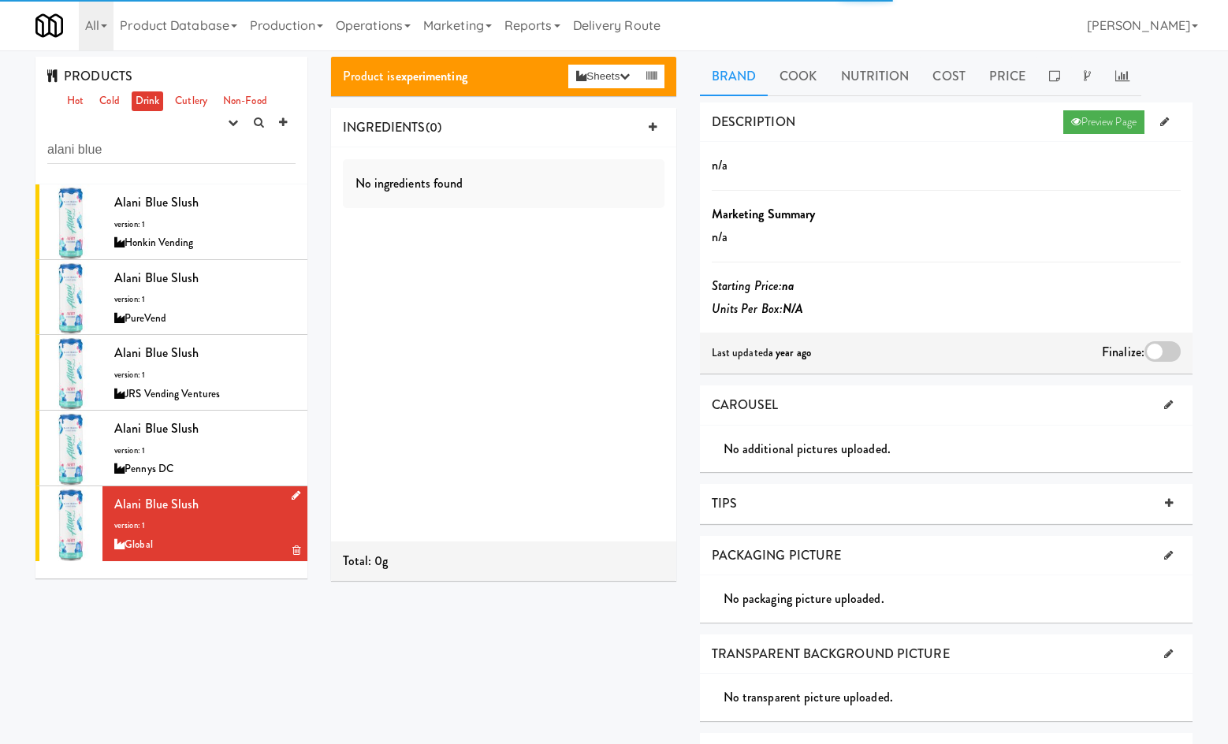
click at [285, 489] on div at bounding box center [292, 496] width 15 height 20
click at [292, 497] on icon at bounding box center [296, 495] width 9 height 10
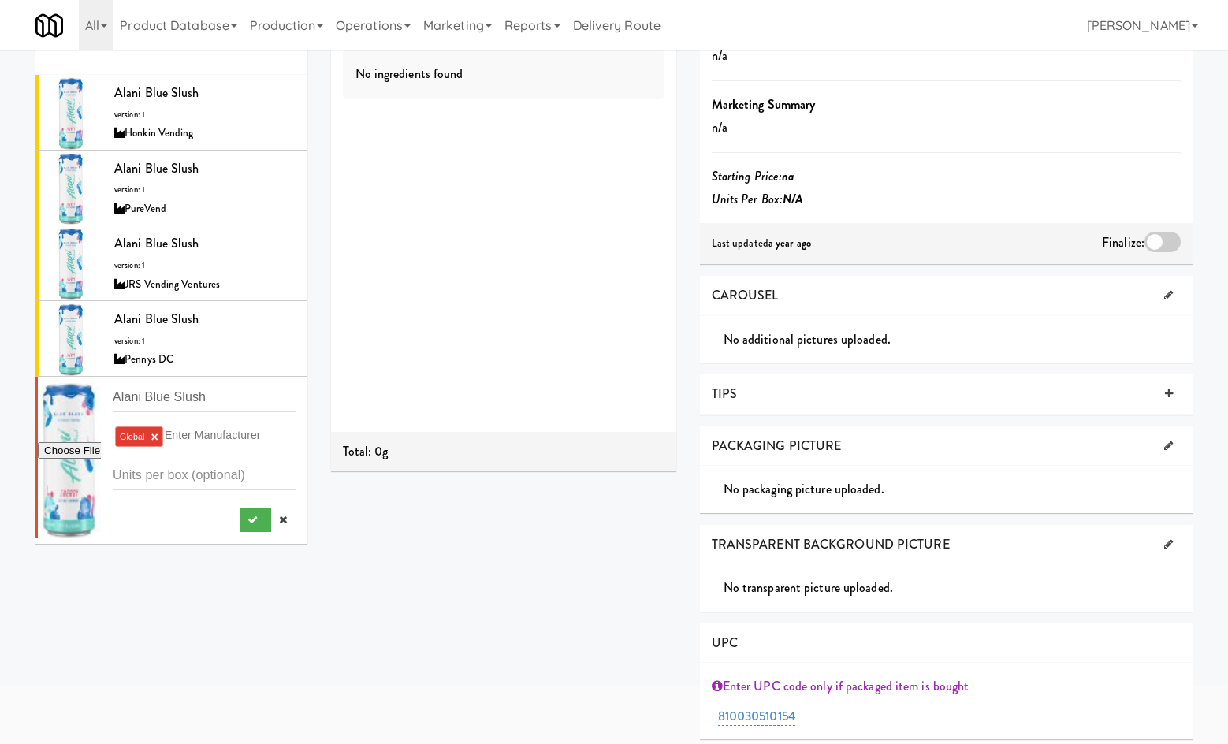
scroll to position [215, 0]
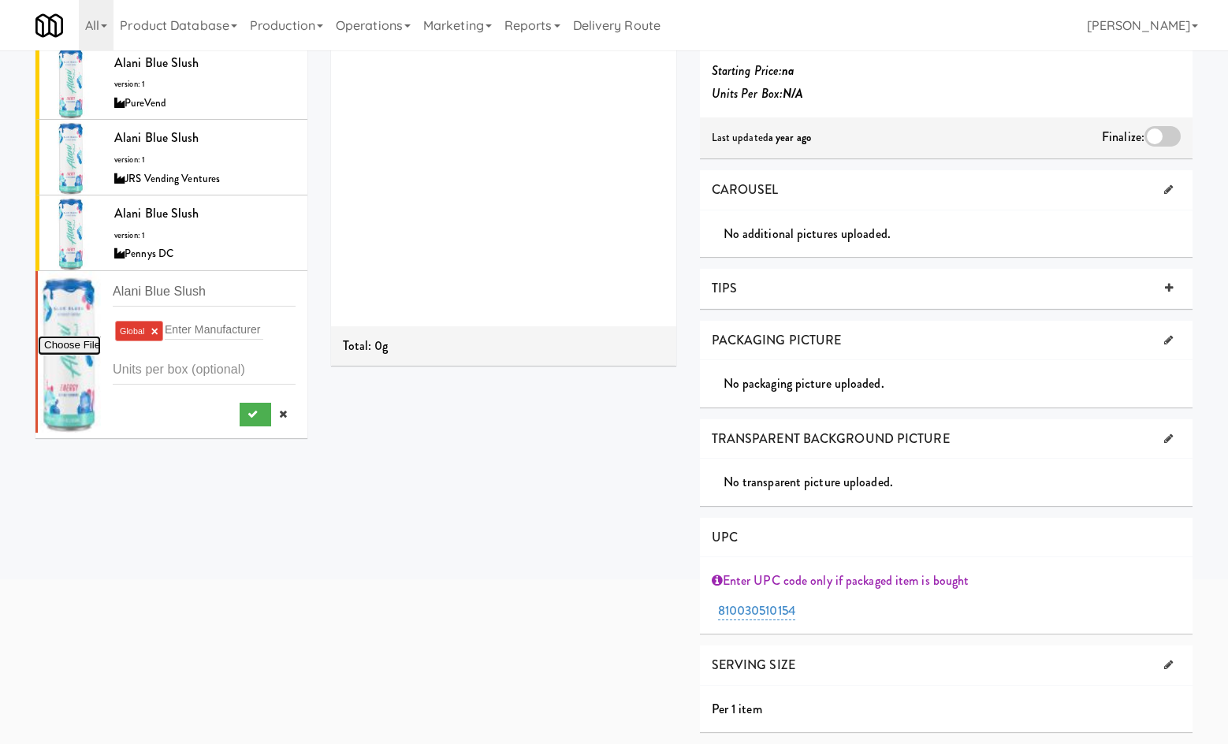
click at [64, 338] on input "file" at bounding box center [69, 346] width 63 height 20
type input "C:\fakepath\updated_front_render_blue_slush_energy_1200x.png"
click at [240, 416] on button "submit" at bounding box center [256, 415] width 32 height 24
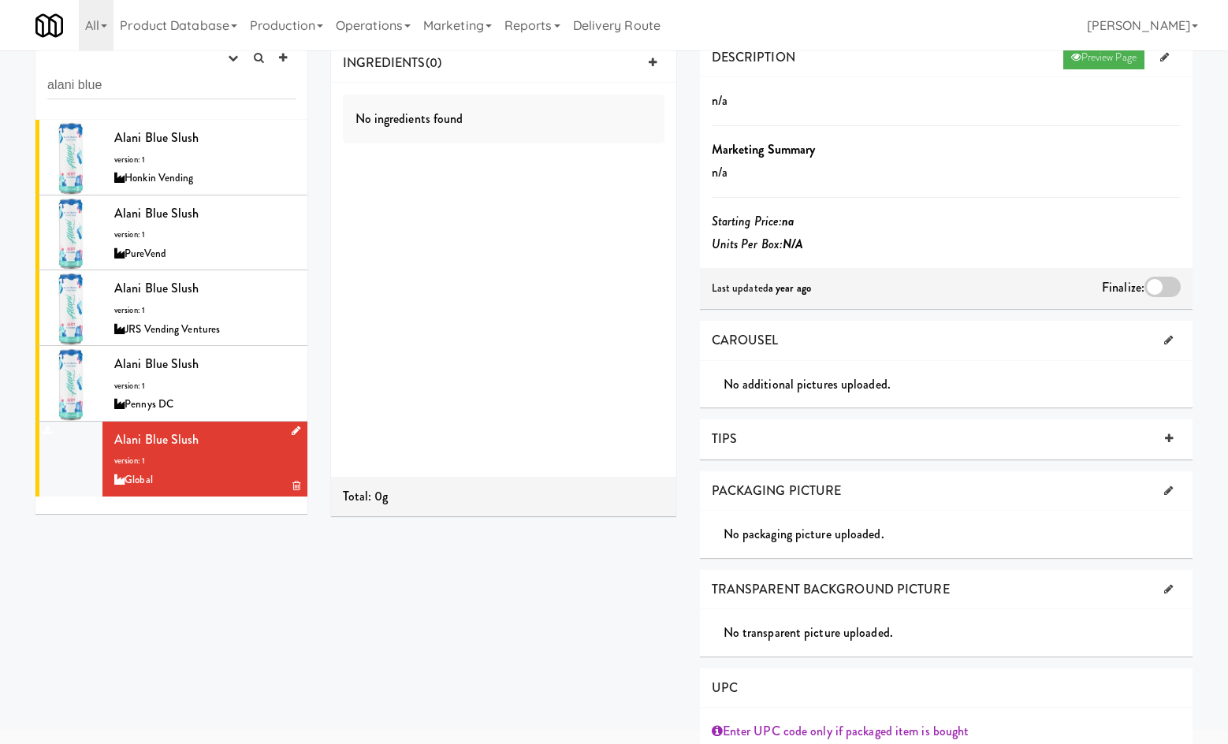
scroll to position [0, 0]
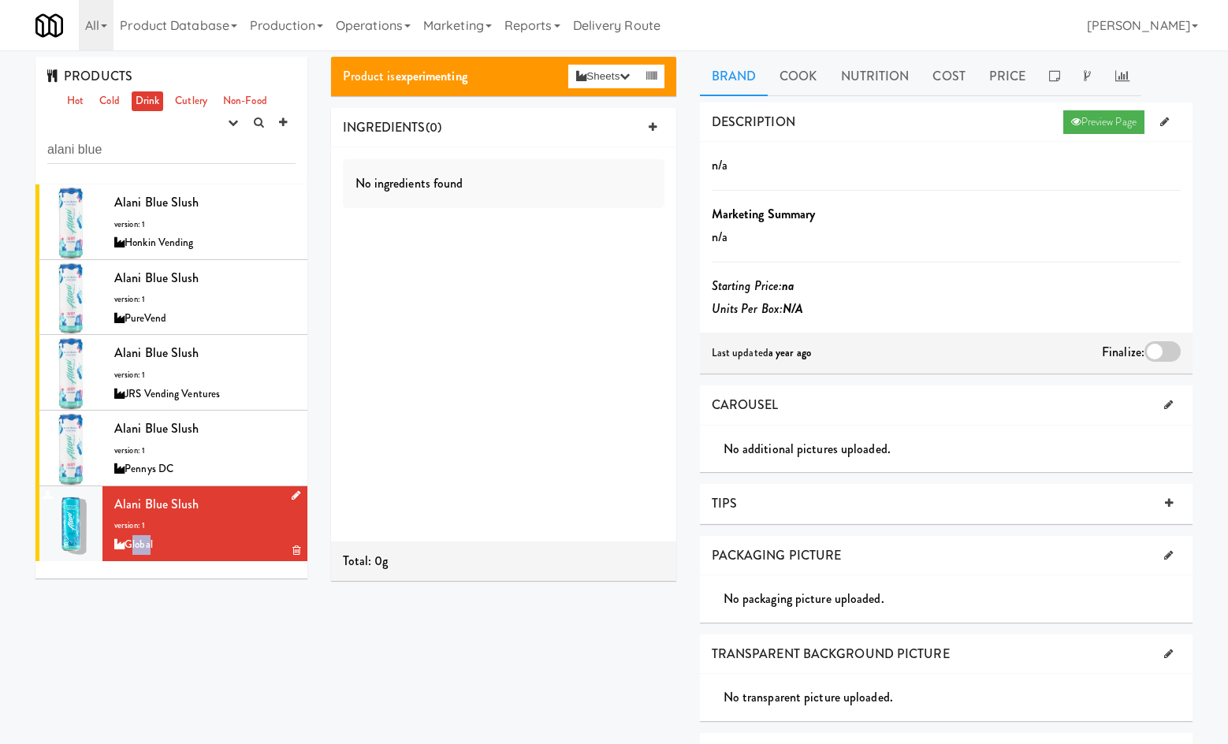
drag, startPoint x: 143, startPoint y: 534, endPoint x: 128, endPoint y: 549, distance: 21.2
click at [128, 549] on div "Global" at bounding box center [204, 545] width 181 height 20
click at [232, 122] on icon "button" at bounding box center [233, 122] width 10 height 10
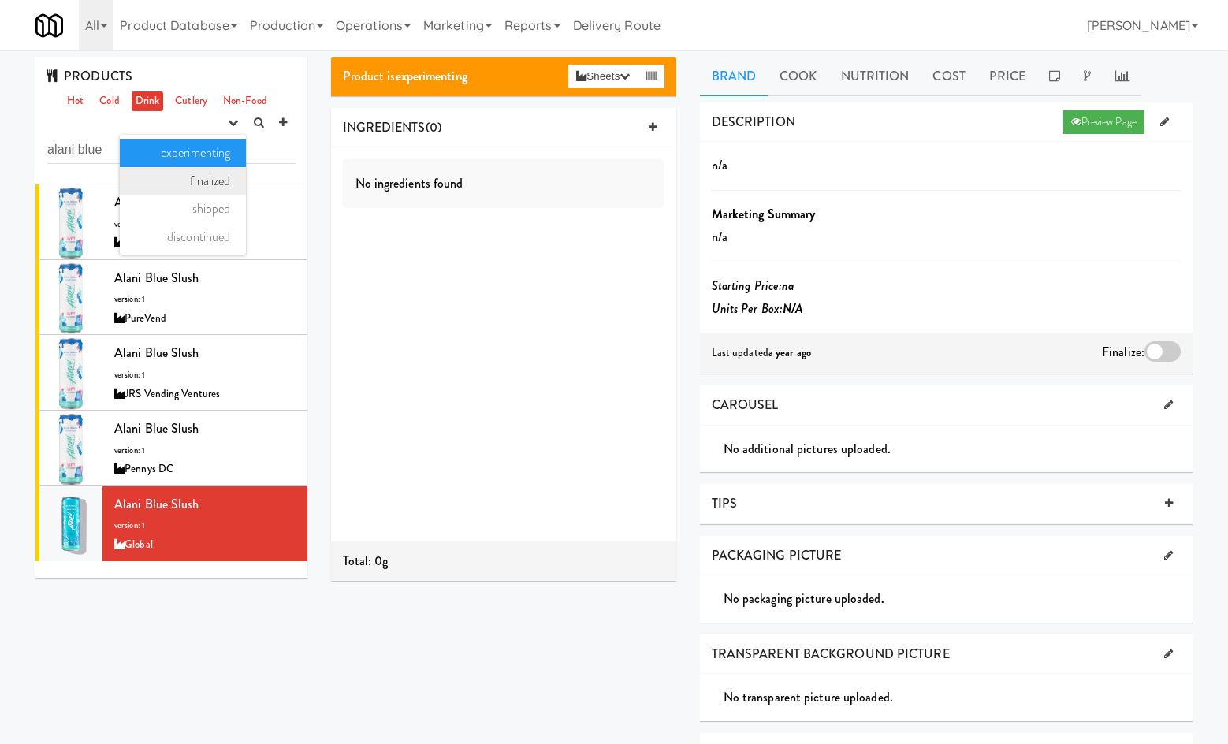
click at [191, 178] on link "finalized" at bounding box center [183, 181] width 126 height 28
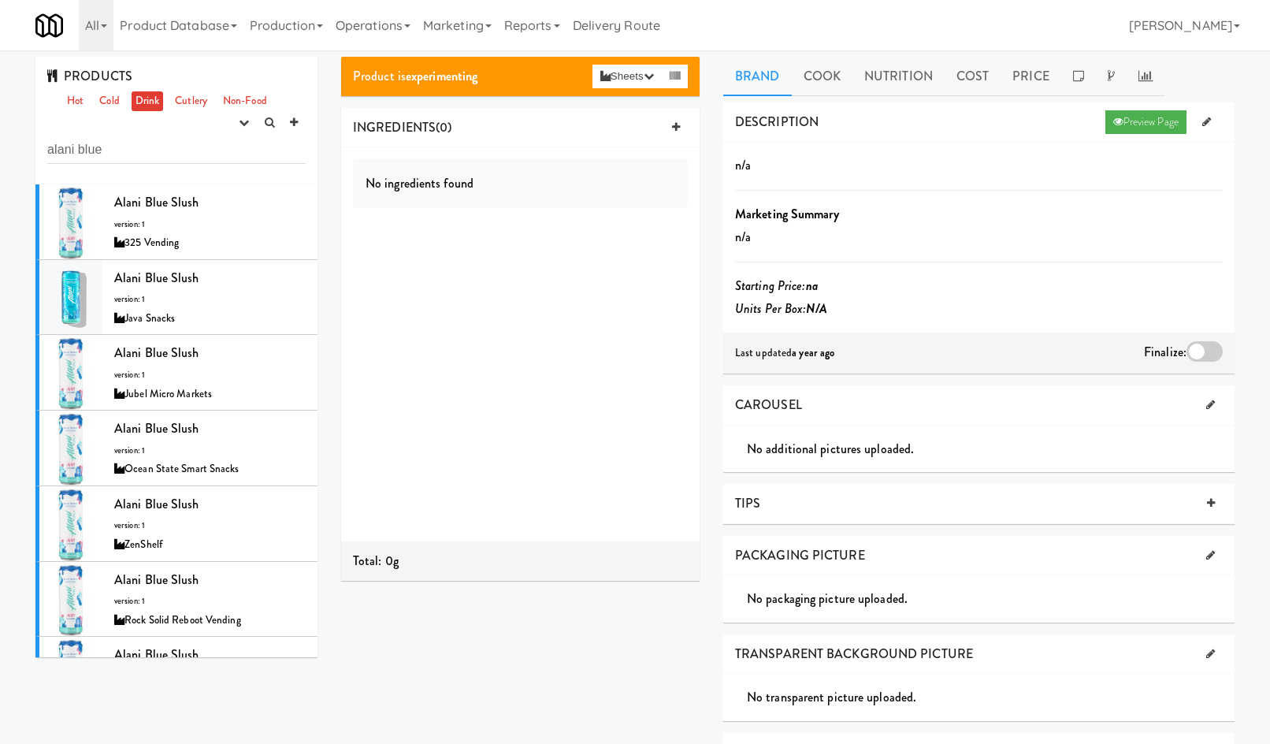
click at [409, 50] on div "PRODUCTS Hot Cold Drink Cutlery Non-Food experimenting finalized shipped discon…" at bounding box center [635, 504] width 1270 height 909
click at [390, 34] on link "Operations" at bounding box center [372, 25] width 87 height 50
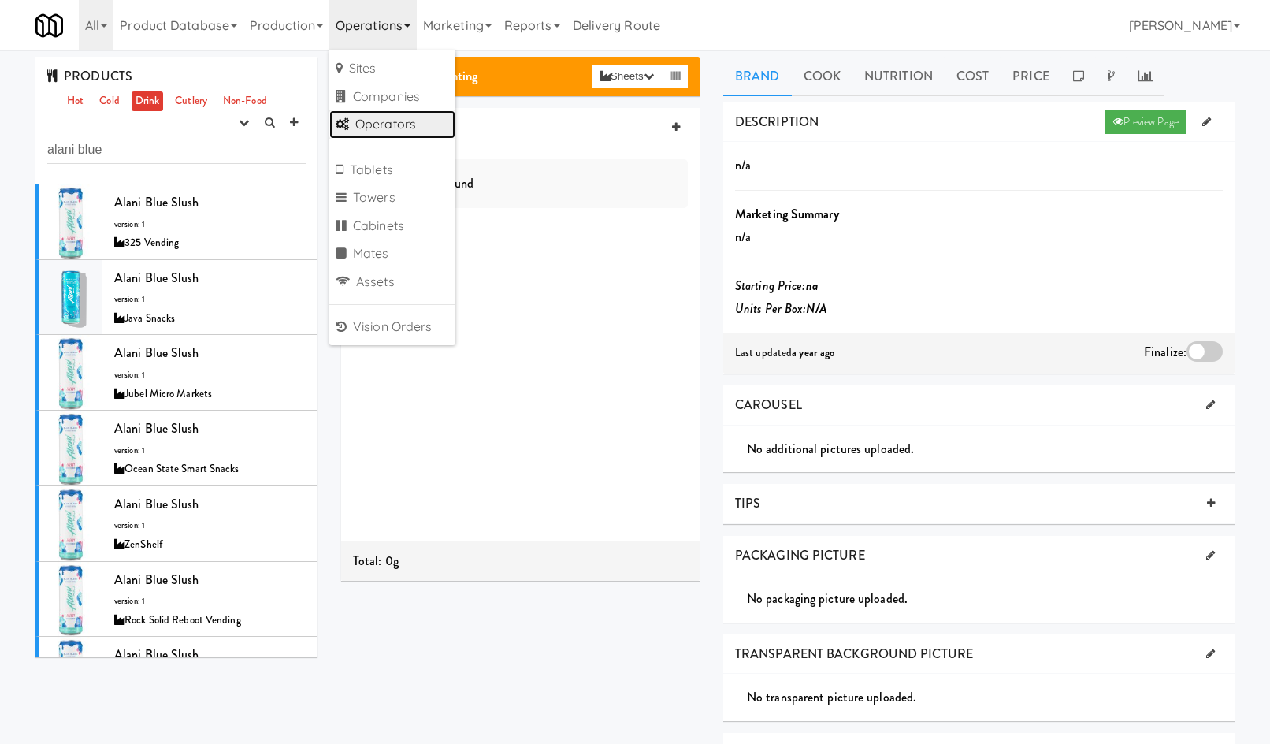
click at [422, 123] on link "Operators" at bounding box center [392, 124] width 126 height 28
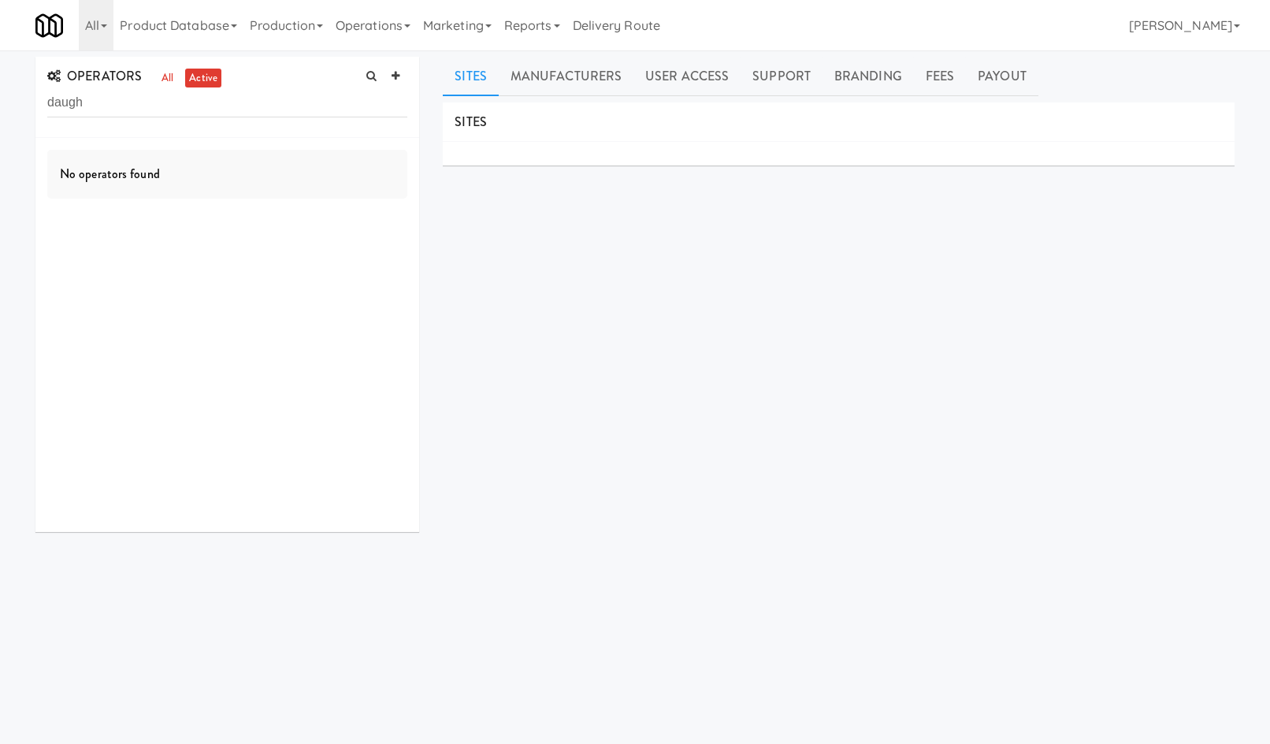
type input "daugh"
click at [310, 151] on div "[PERSON_NAME] Daughter's Vending" at bounding box center [258, 156] width 297 height 24
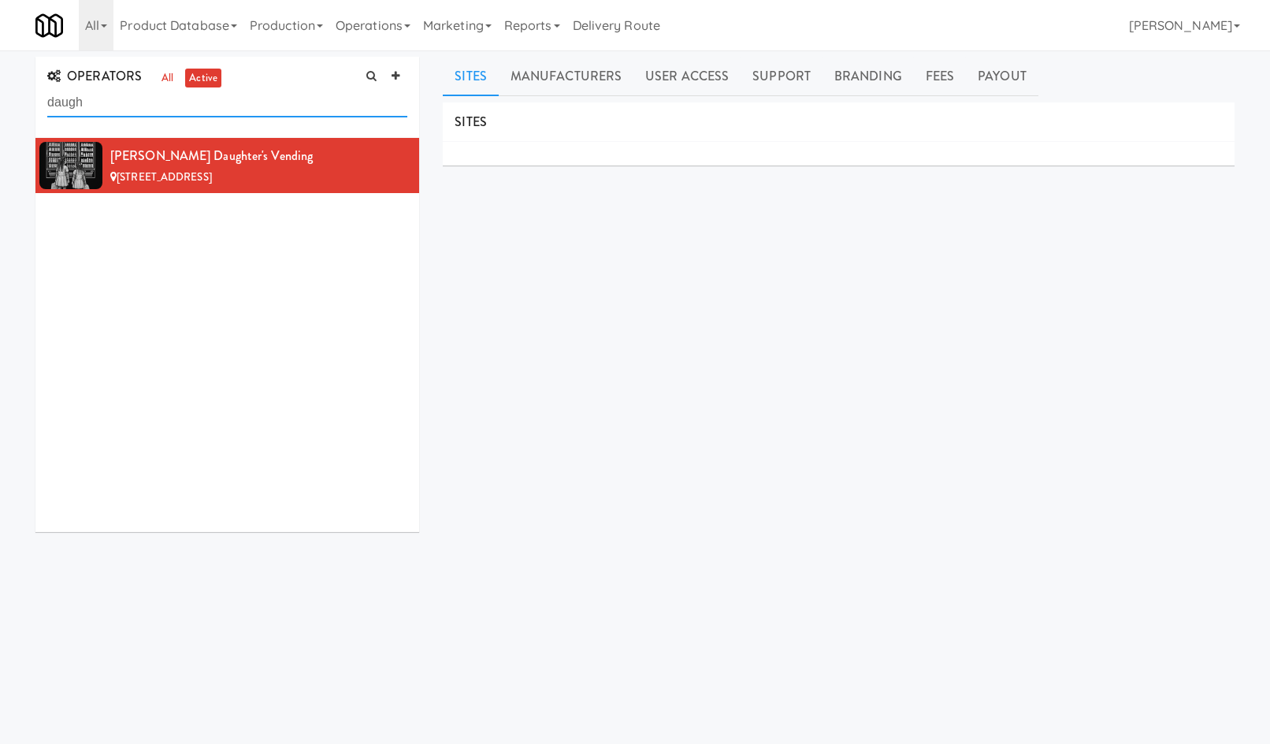
click at [257, 113] on input "daugh" at bounding box center [227, 102] width 360 height 29
